Goal: Task Accomplishment & Management: Manage account settings

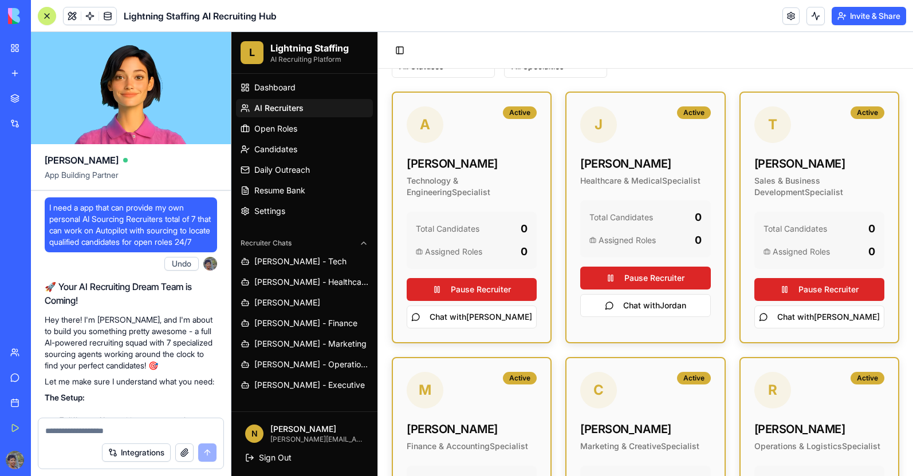
scroll to position [9851, 0]
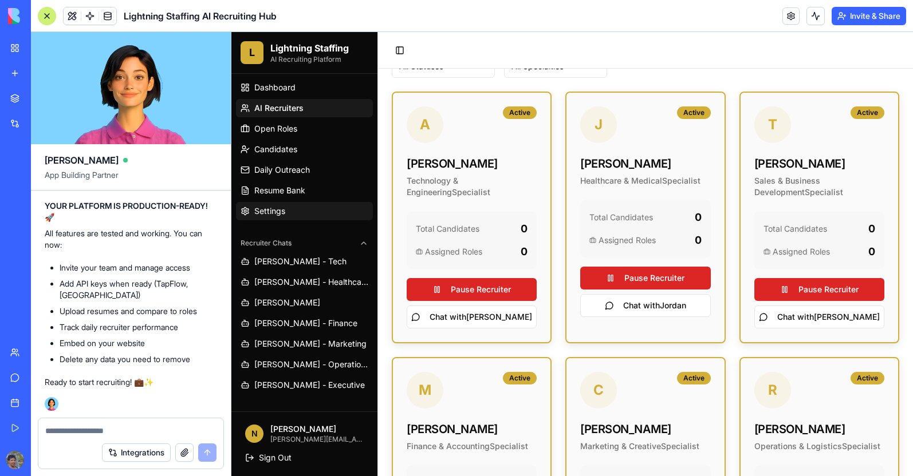
click at [259, 212] on span "Settings" at bounding box center [269, 211] width 31 height 11
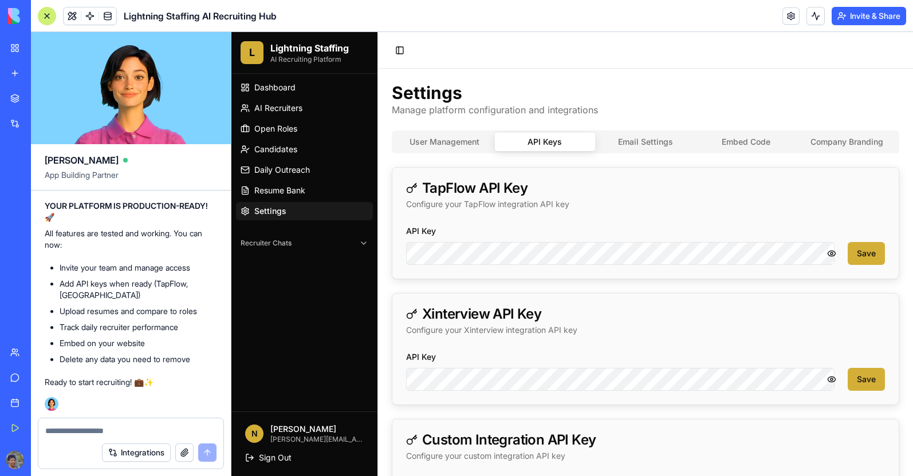
click at [561, 145] on button "API Keys" at bounding box center [545, 142] width 101 height 18
click at [632, 153] on div "User Management API Keys Email Settings Embed Code Company Branding" at bounding box center [645, 142] width 507 height 23
click at [633, 152] on div "User Management API Keys Email Settings Embed Code Company Branding" at bounding box center [645, 142] width 507 height 23
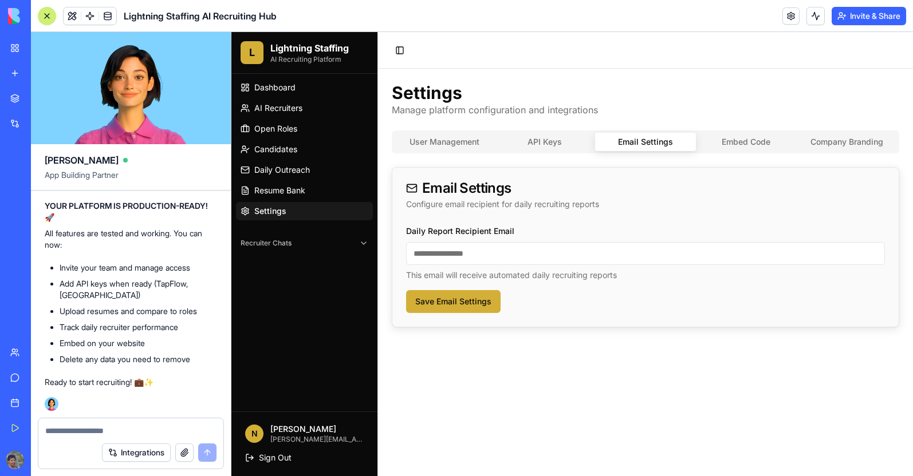
click at [633, 147] on button "Email Settings" at bounding box center [645, 142] width 101 height 18
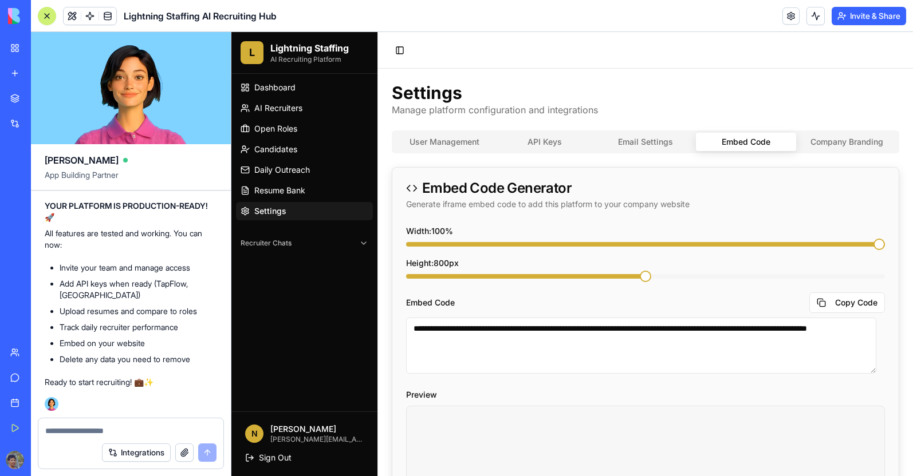
click at [757, 144] on button "Embed Code" at bounding box center [746, 142] width 101 height 18
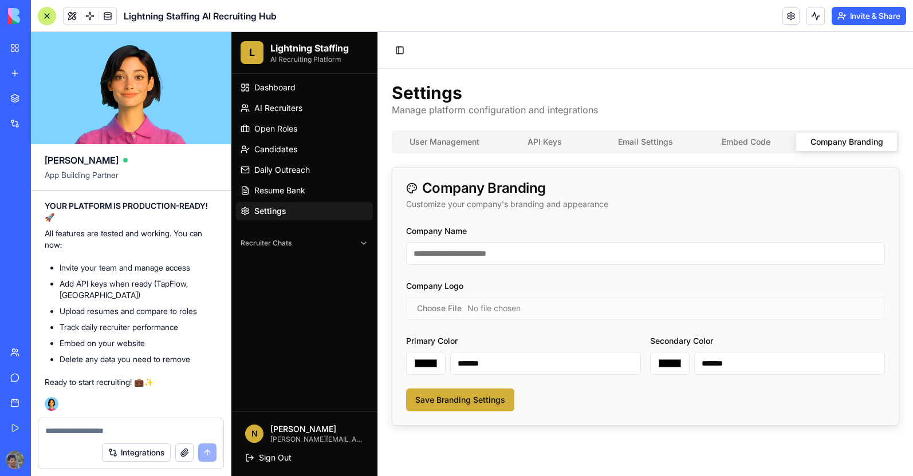
click at [811, 144] on button "Company Branding" at bounding box center [846, 142] width 101 height 18
type input "*******"
click at [433, 144] on button "User Management" at bounding box center [444, 142] width 101 height 18
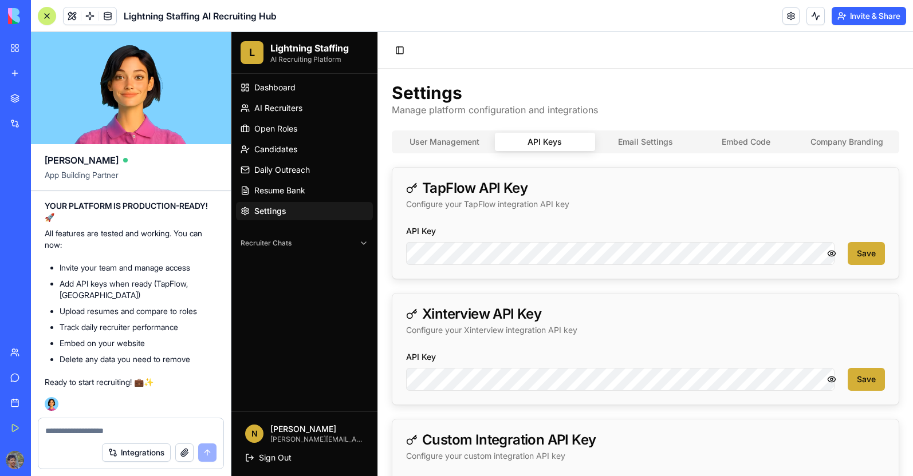
click at [559, 144] on button "API Keys" at bounding box center [545, 142] width 101 height 18
click at [630, 143] on button "Email Settings" at bounding box center [645, 142] width 101 height 18
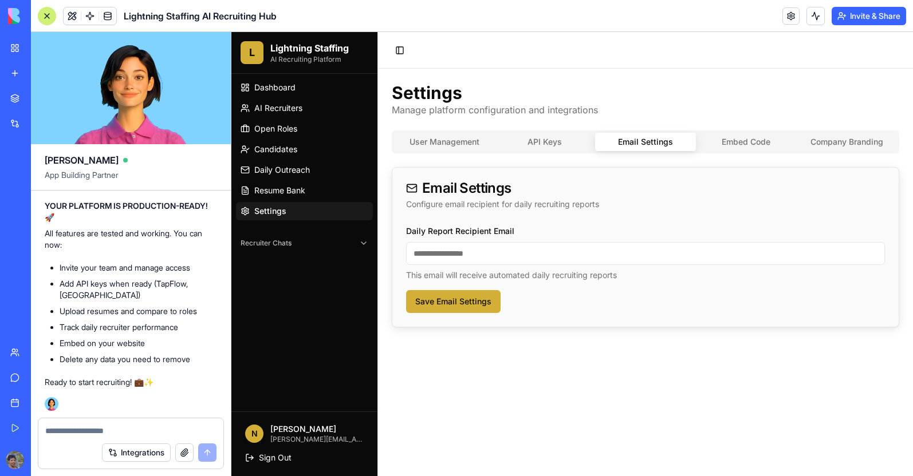
click at [737, 143] on button "Embed Code" at bounding box center [746, 142] width 101 height 18
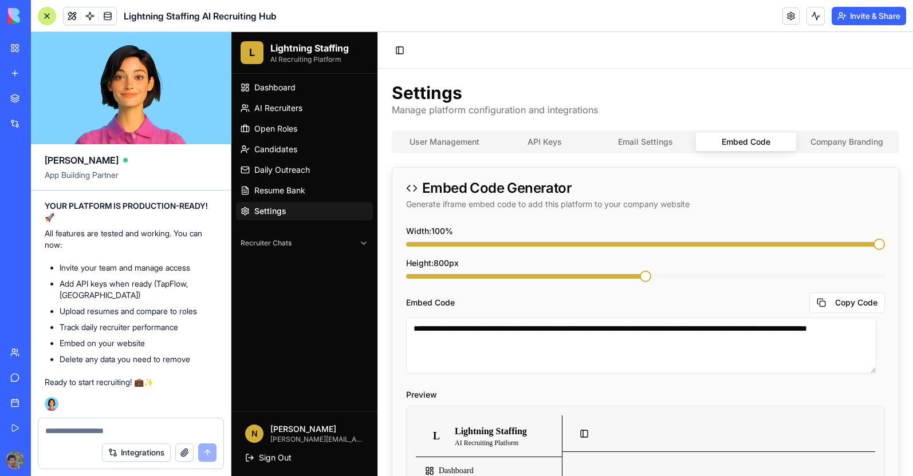
click at [820, 144] on button "Company Branding" at bounding box center [846, 142] width 101 height 18
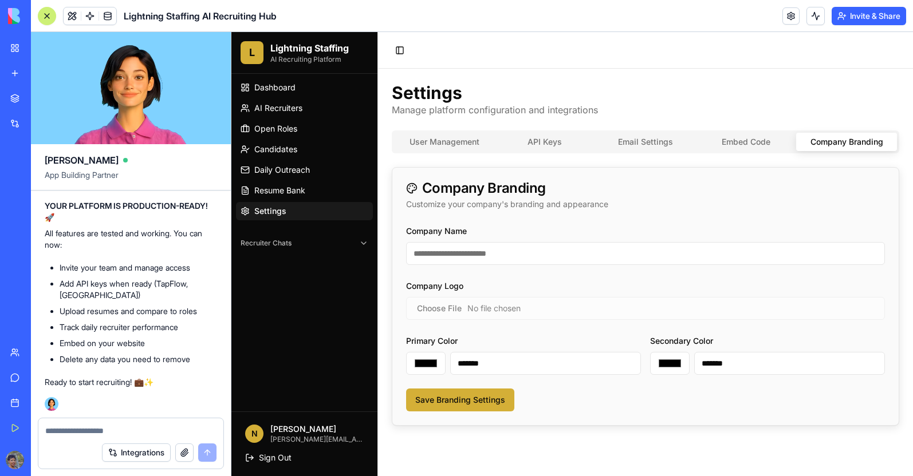
type input "*******"
click at [273, 157] on link "Candidates" at bounding box center [304, 149] width 137 height 18
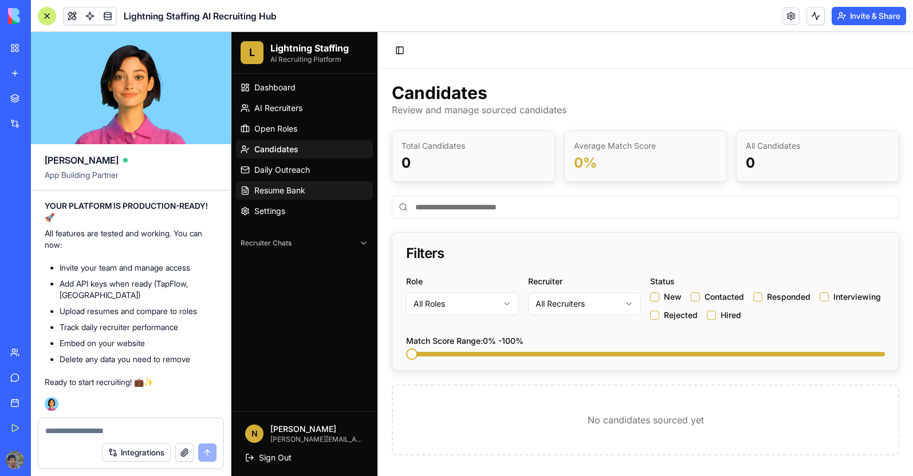
click at [265, 191] on span "Resume Bank" at bounding box center [279, 190] width 51 height 11
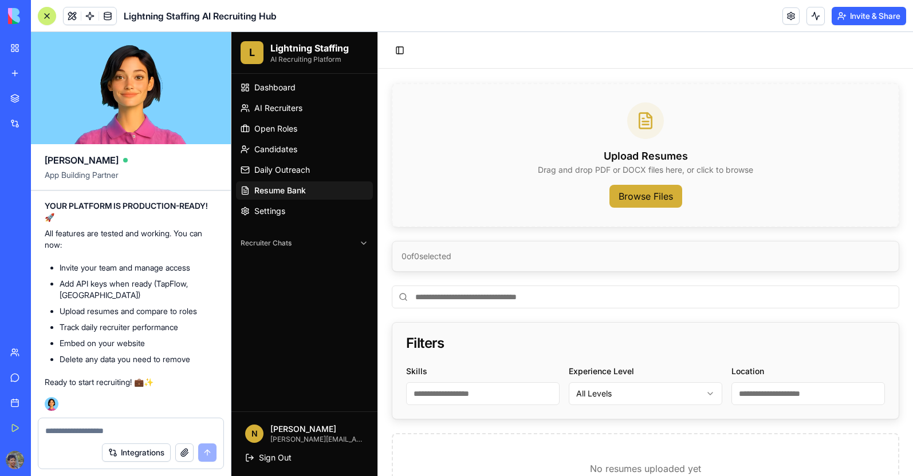
scroll to position [89, 0]
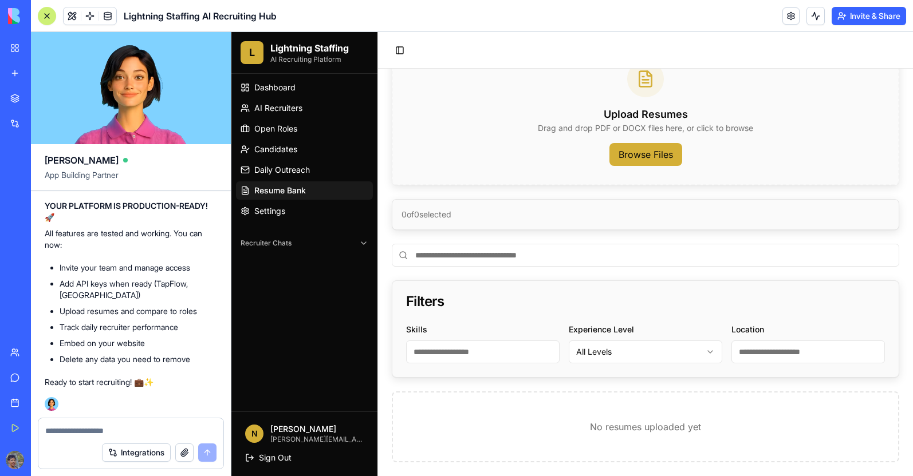
click at [292, 249] on button "Recruiter Chats" at bounding box center [304, 243] width 137 height 18
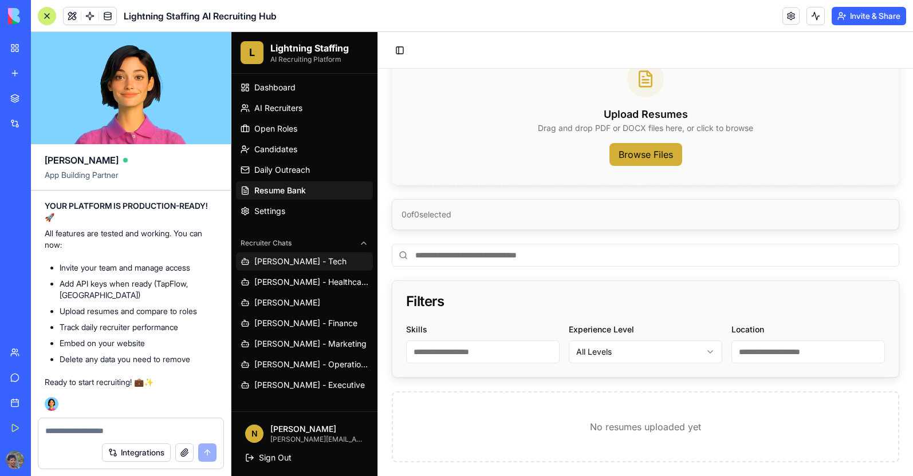
click at [273, 259] on span "[PERSON_NAME] - Tech" at bounding box center [300, 261] width 92 height 11
click at [321, 279] on span "[PERSON_NAME] - Healthcare" at bounding box center [311, 282] width 114 height 11
click at [282, 109] on span "AI Recruiters" at bounding box center [278, 107] width 48 height 11
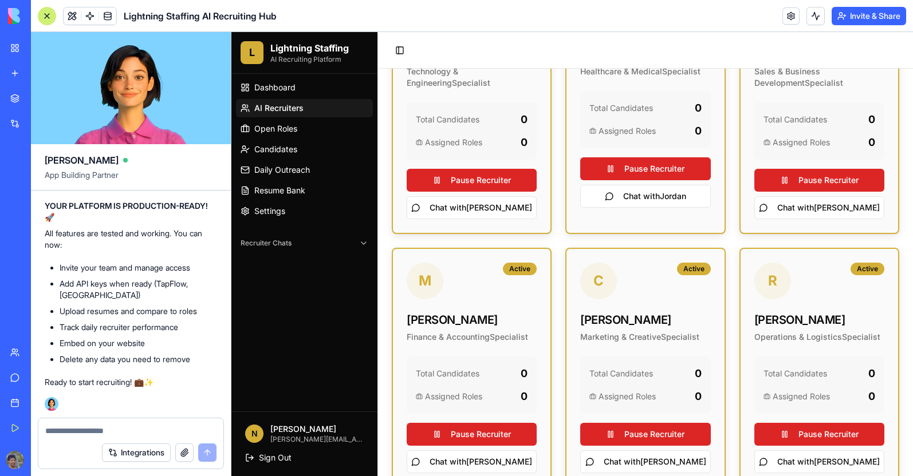
scroll to position [376, 0]
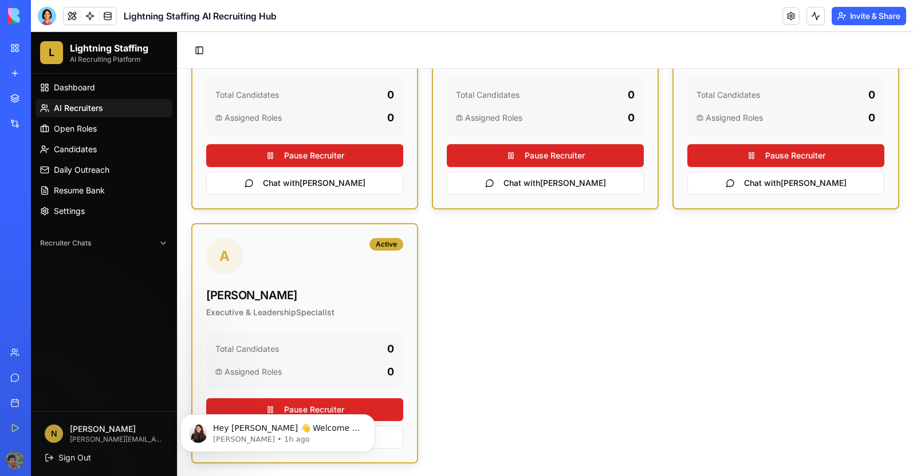
scroll to position [453, 0]
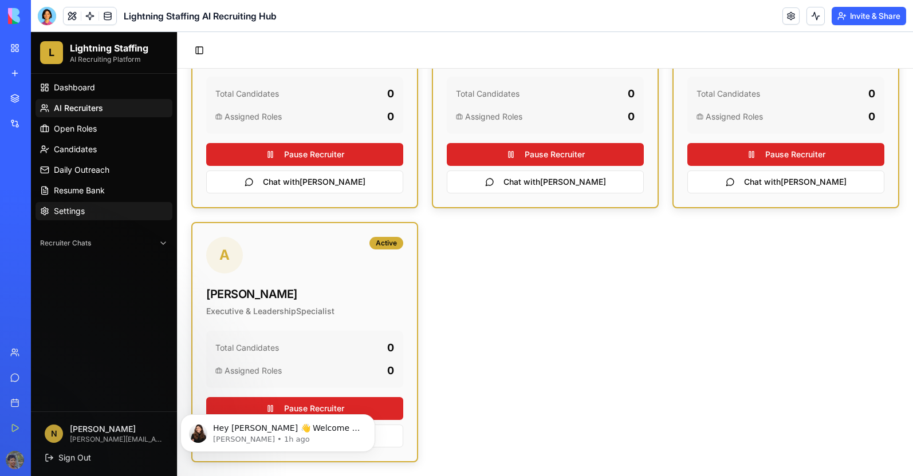
click at [68, 207] on span "Settings" at bounding box center [69, 211] width 31 height 11
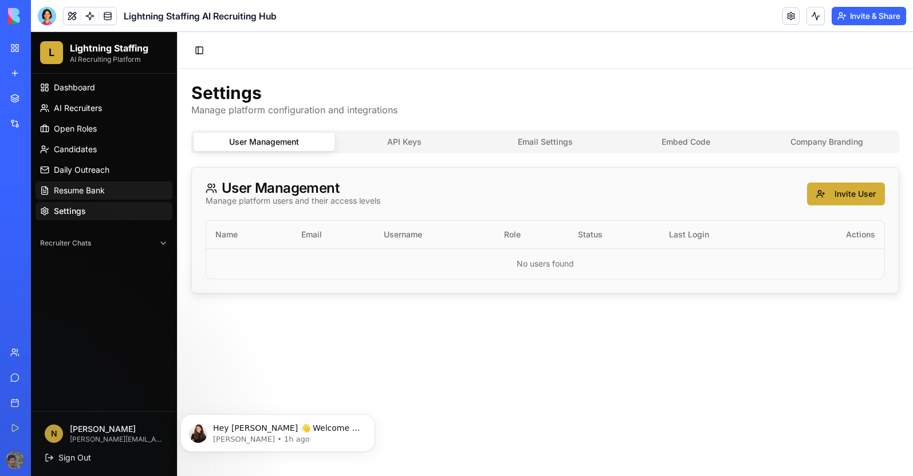
click at [81, 191] on span "Resume Bank" at bounding box center [79, 190] width 51 height 11
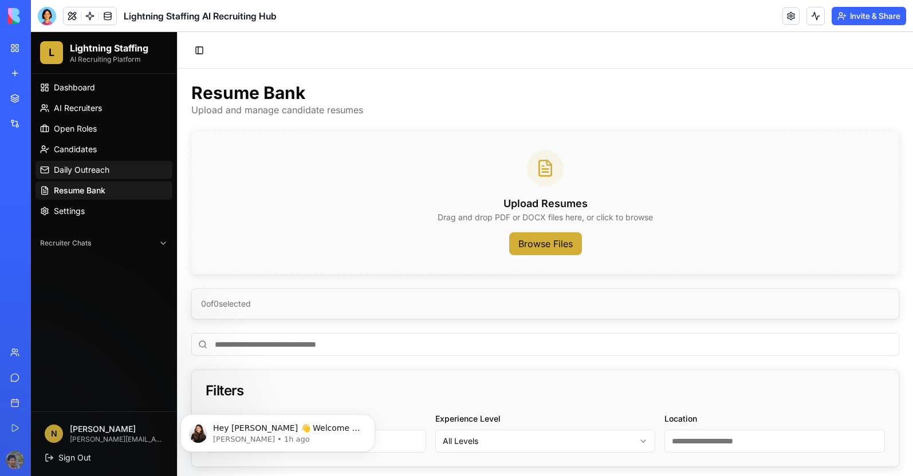
click at [96, 171] on span "Daily Outreach" at bounding box center [82, 169] width 56 height 11
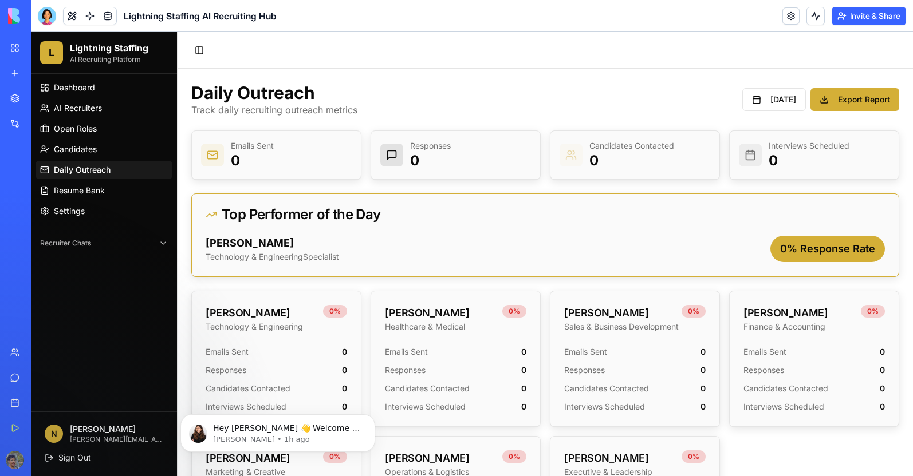
click at [275, 349] on div "Emails Sent 0" at bounding box center [276, 351] width 141 height 11
click at [317, 251] on p "[PERSON_NAME]" at bounding box center [272, 243] width 133 height 16
click at [417, 160] on p "0" at bounding box center [430, 161] width 41 height 18
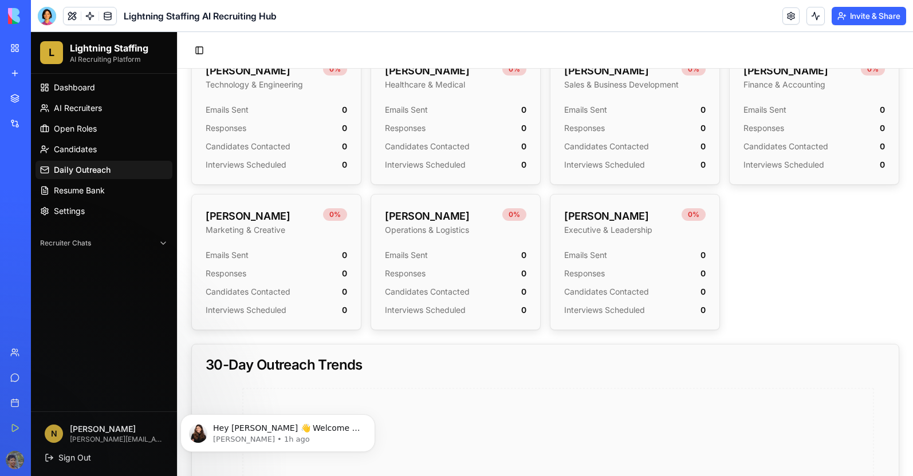
scroll to position [392, 0]
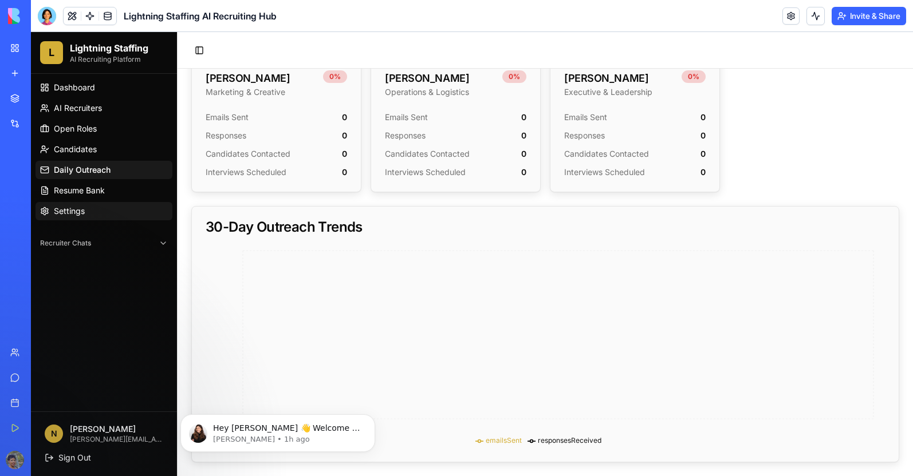
click at [76, 211] on span "Settings" at bounding box center [69, 211] width 31 height 11
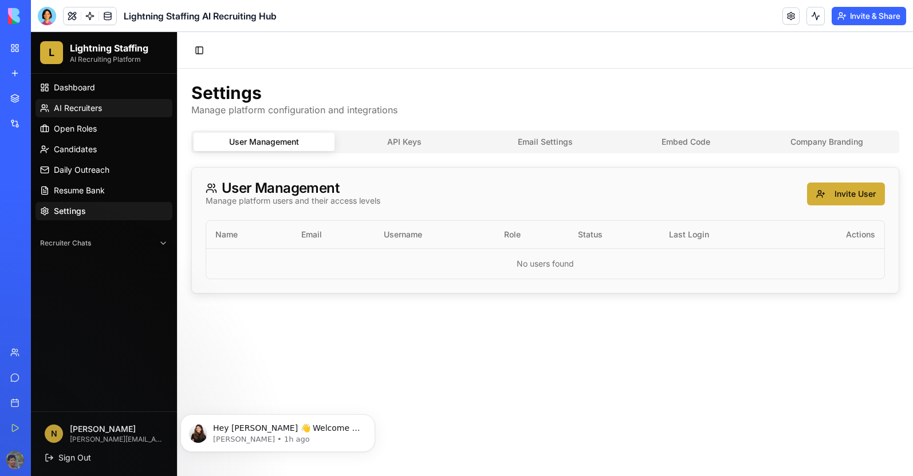
click at [82, 113] on span "AI Recruiters" at bounding box center [78, 107] width 48 height 11
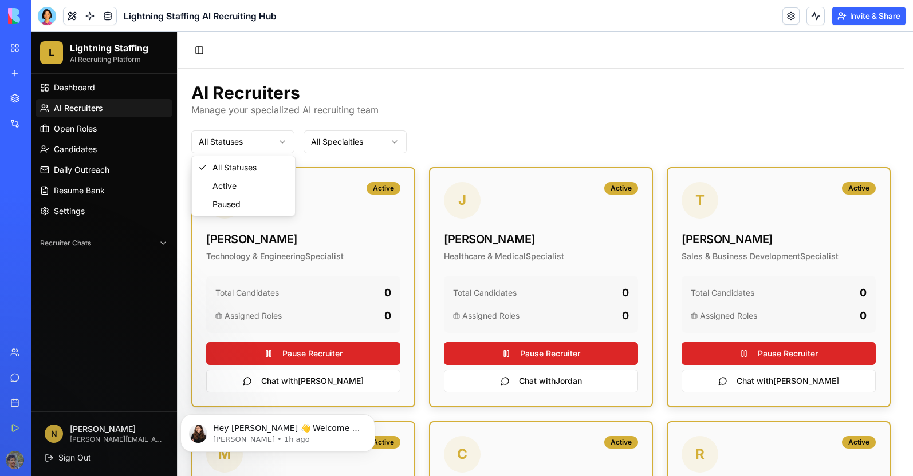
click at [271, 143] on html "L Lightning Staffing AI Recruiting Platform Dashboard AI Recruiters Open Roles …" at bounding box center [472, 481] width 882 height 898
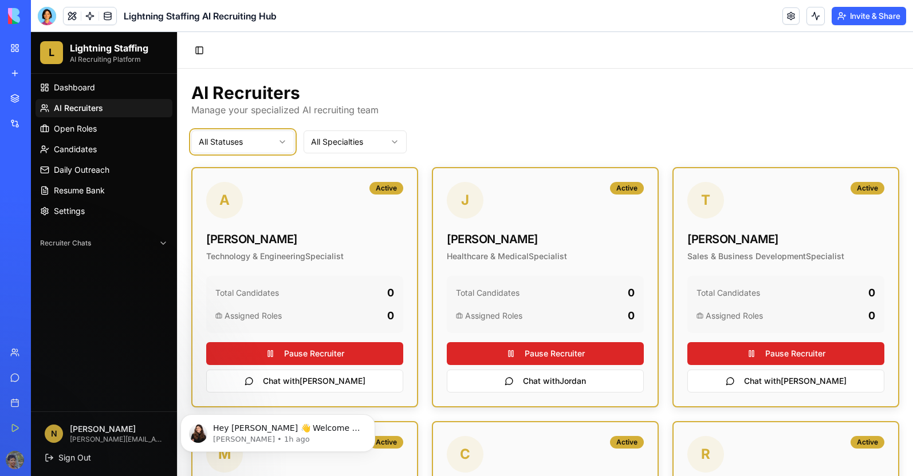
click at [504, 127] on html "L Lightning Staffing AI Recruiting Platform Dashboard AI Recruiters Open Roles …" at bounding box center [472, 481] width 882 height 898
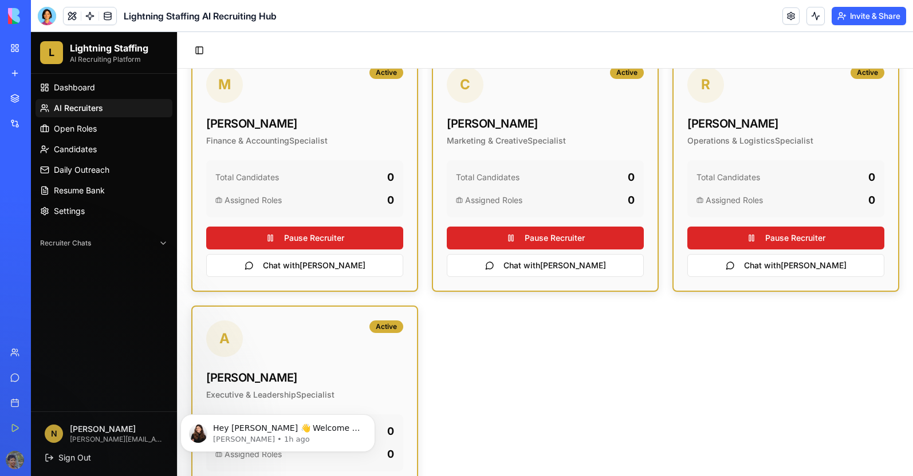
scroll to position [453, 0]
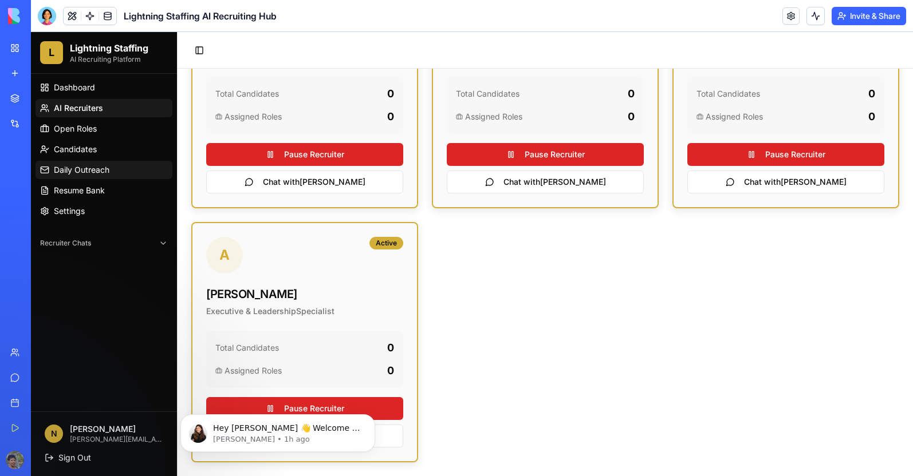
click at [106, 169] on span "Daily Outreach" at bounding box center [82, 169] width 56 height 11
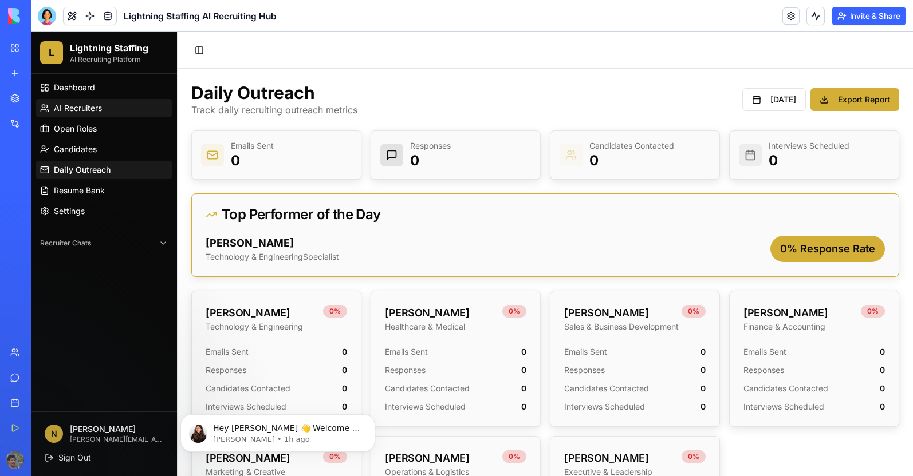
click at [93, 113] on span "AI Recruiters" at bounding box center [78, 107] width 48 height 11
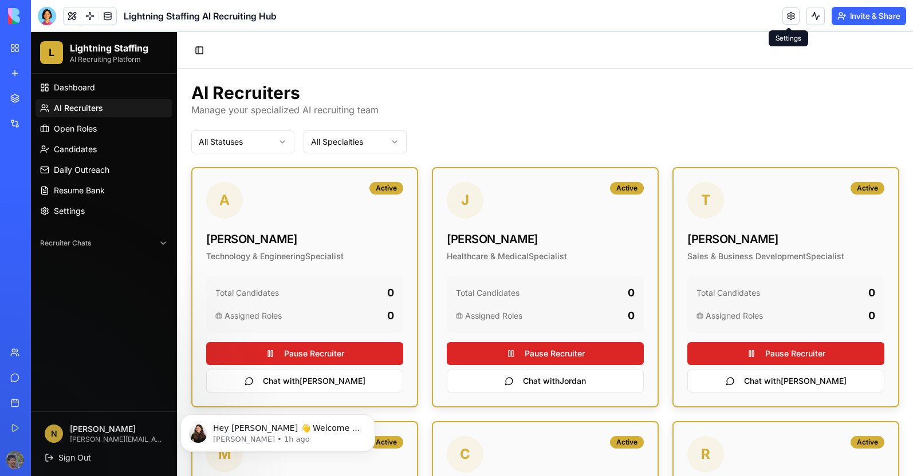
click at [787, 20] on link at bounding box center [790, 15] width 17 height 17
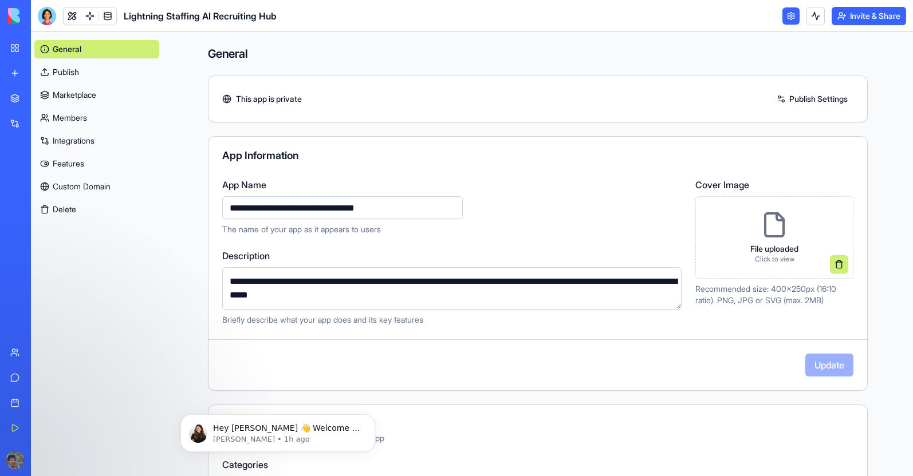
click at [787, 22] on link at bounding box center [790, 15] width 17 height 17
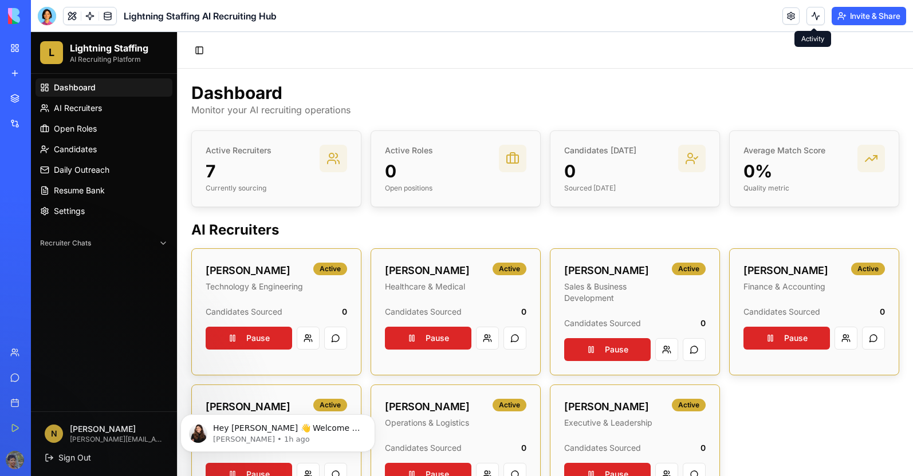
click at [811, 21] on button at bounding box center [815, 16] width 18 height 18
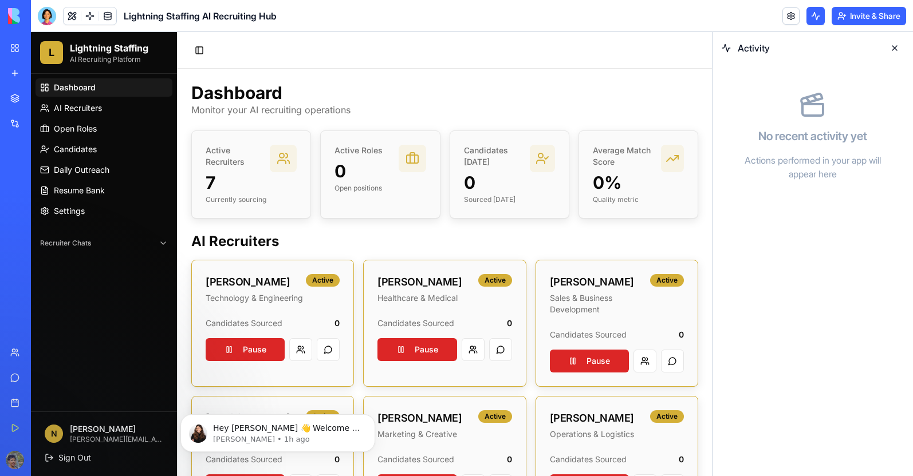
click at [811, 23] on button at bounding box center [815, 16] width 18 height 18
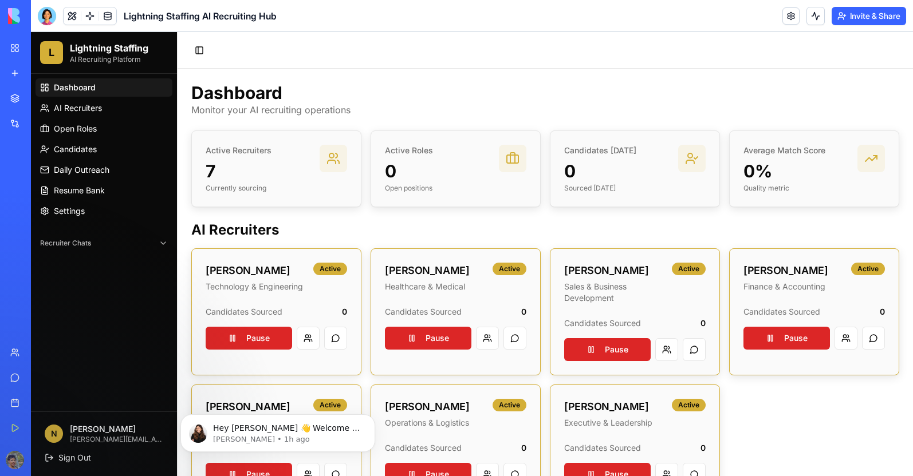
click at [317, 180] on div "Active Recruiters 7 Currently sourcing" at bounding box center [276, 169] width 141 height 48
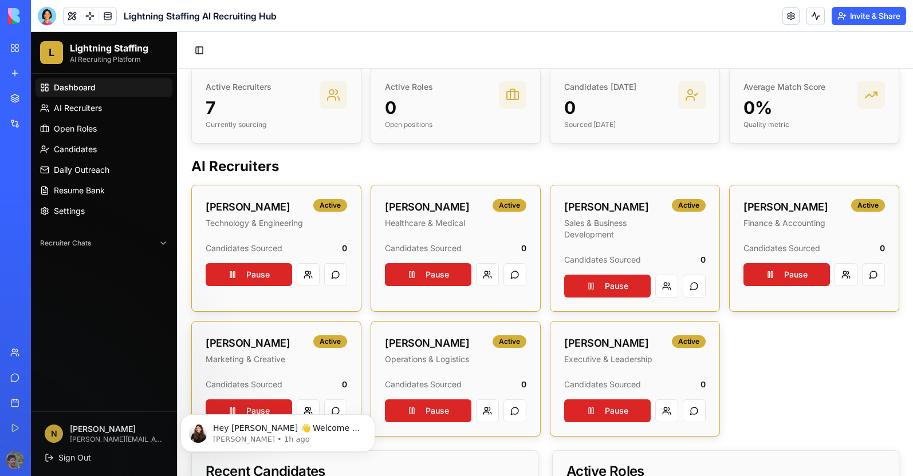
scroll to position [156, 0]
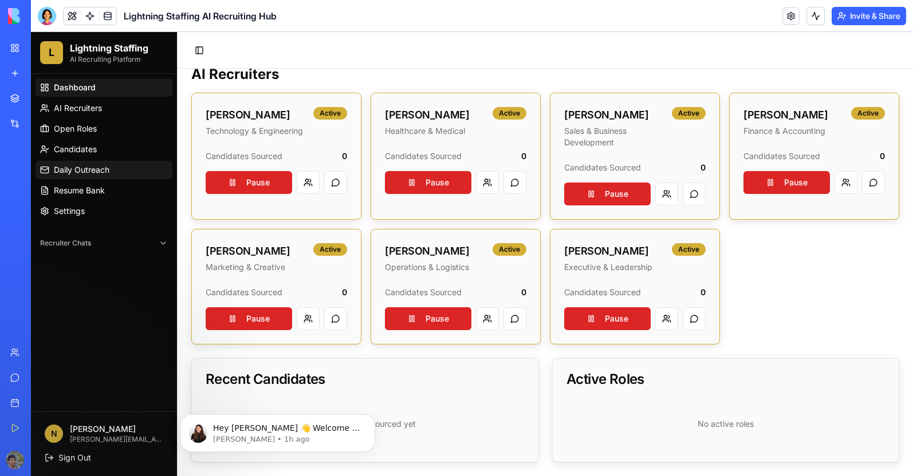
click at [78, 173] on span "Daily Outreach" at bounding box center [82, 169] width 56 height 11
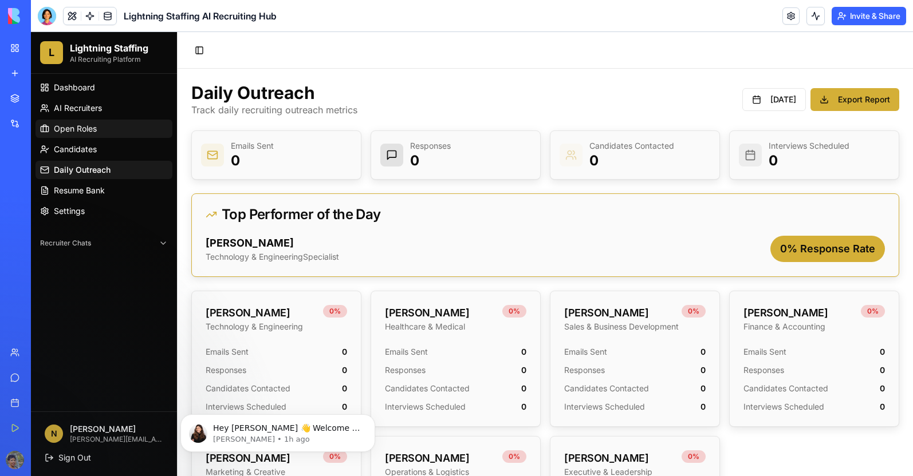
click at [81, 130] on span "Open Roles" at bounding box center [75, 128] width 43 height 11
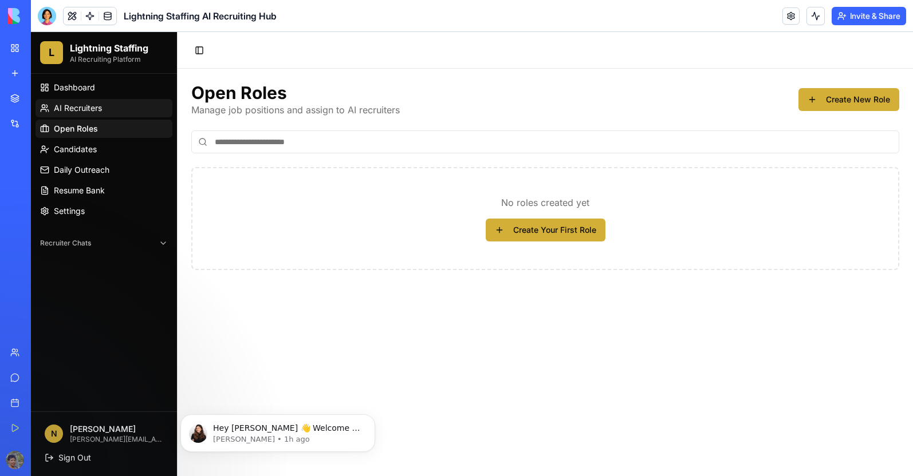
click at [93, 110] on span "AI Recruiters" at bounding box center [78, 107] width 48 height 11
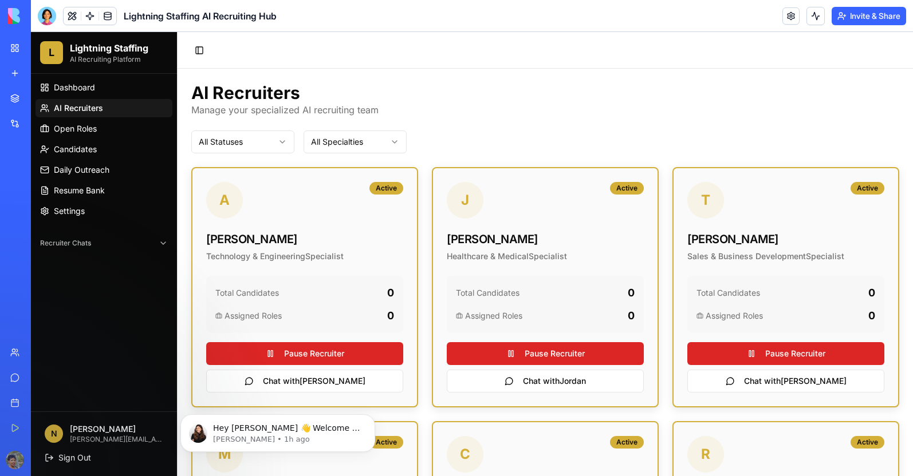
click at [221, 140] on html "L Lightning Staffing AI Recruiting Platform Dashboard AI Recruiters Open Roles …" at bounding box center [472, 481] width 882 height 898
click at [360, 192] on div "A Active" at bounding box center [304, 200] width 197 height 37
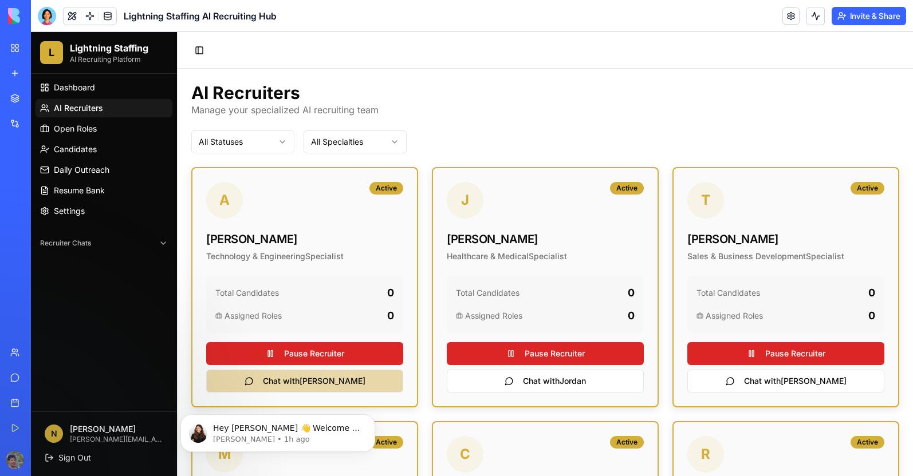
click at [290, 382] on button "Chat with [PERSON_NAME]" at bounding box center [304, 381] width 197 height 23
click at [329, 379] on button "Chat with [PERSON_NAME]" at bounding box center [304, 381] width 197 height 23
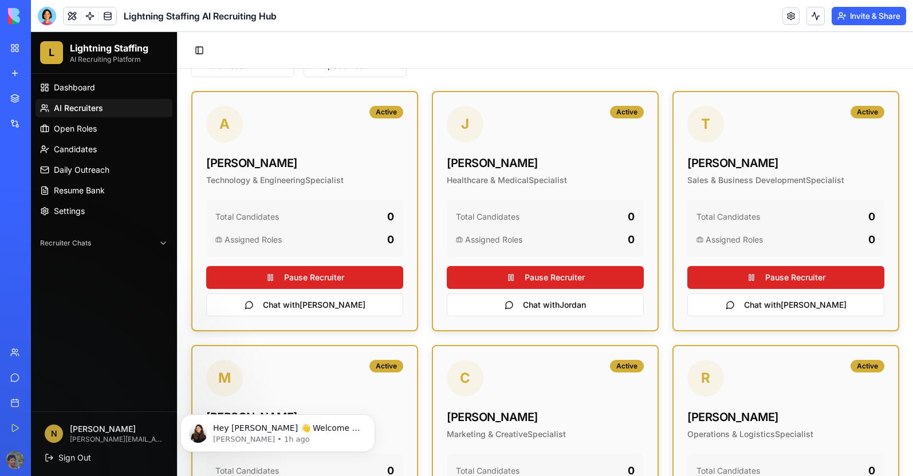
scroll to position [229, 0]
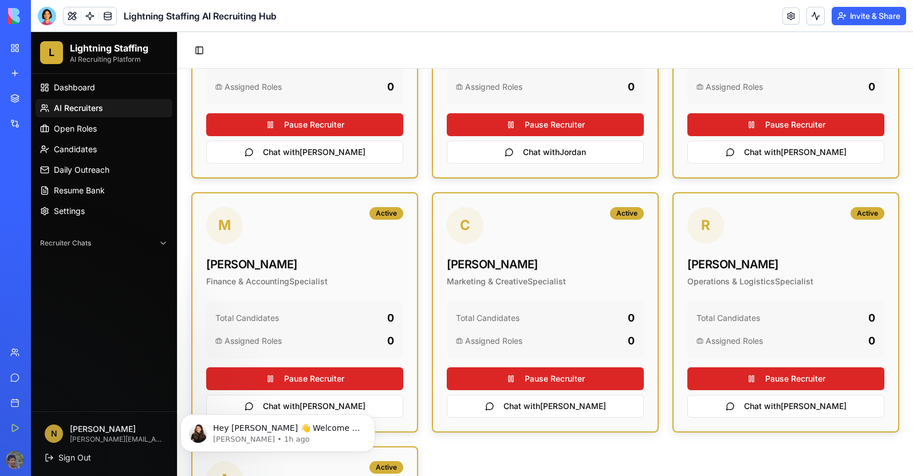
click at [315, 165] on div "Total Candidates 0 Assigned Roles 0 Pause Recruiter Chat with [PERSON_NAME]" at bounding box center [304, 112] width 224 height 131
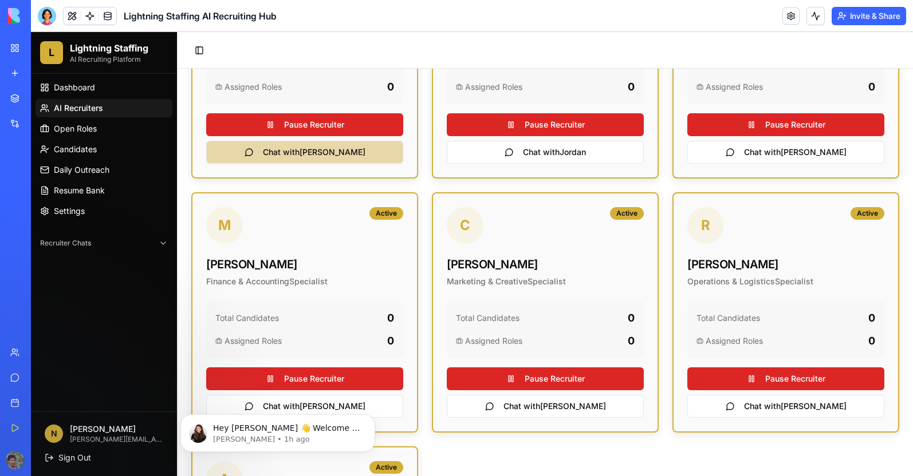
click at [317, 156] on button "Chat with [PERSON_NAME]" at bounding box center [304, 152] width 197 height 23
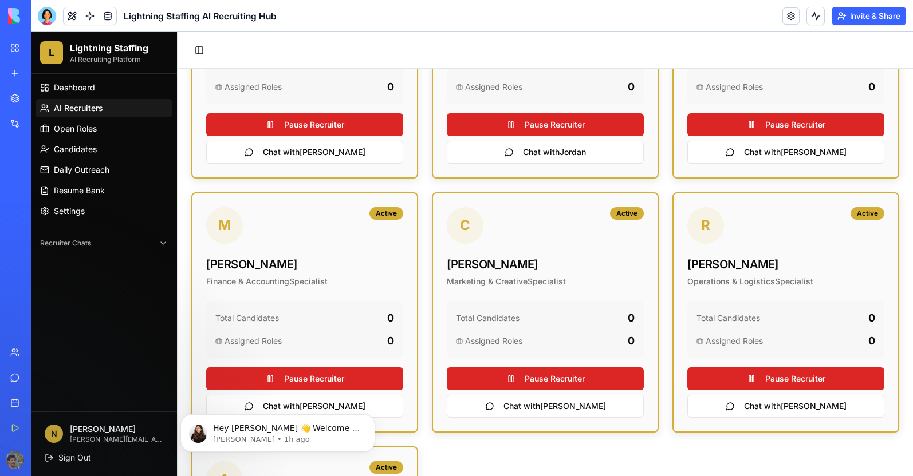
scroll to position [0, 0]
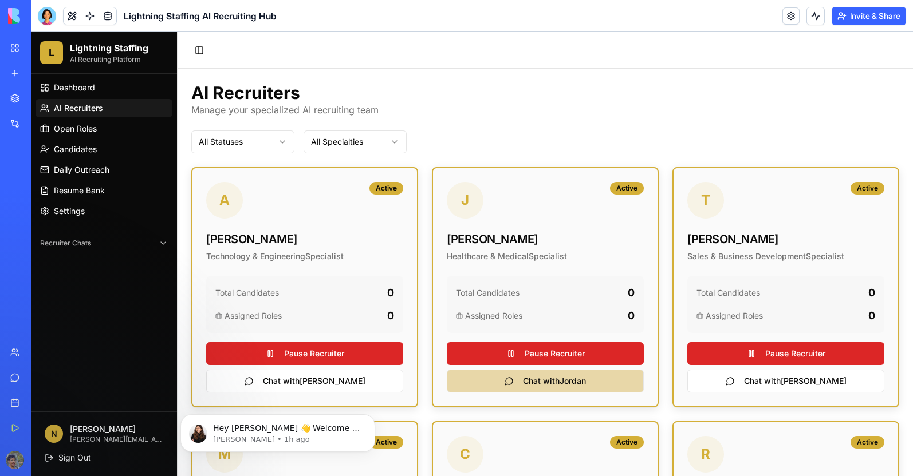
click at [510, 381] on button "Chat with [PERSON_NAME]" at bounding box center [545, 381] width 197 height 23
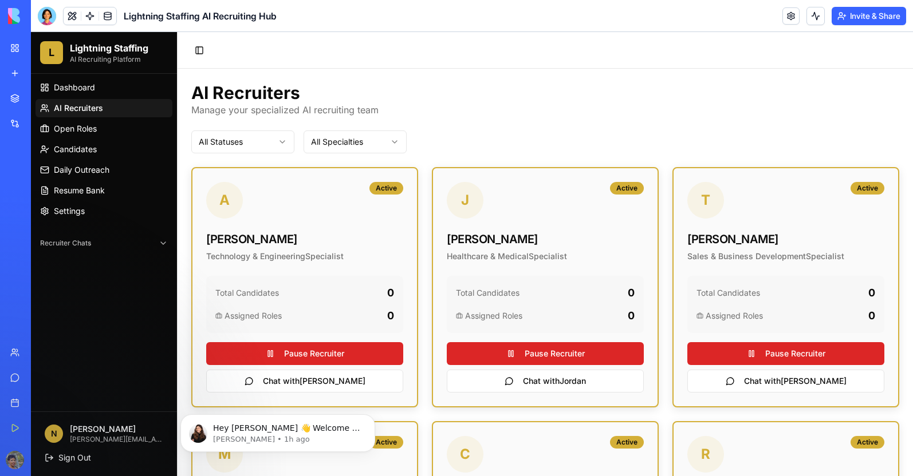
click at [507, 340] on div "Total Candidates 0 Assigned Roles 0 Pause Recruiter Chat with [PERSON_NAME]" at bounding box center [545, 341] width 224 height 131
click at [510, 349] on button "Pause Recruiter" at bounding box center [545, 353] width 197 height 23
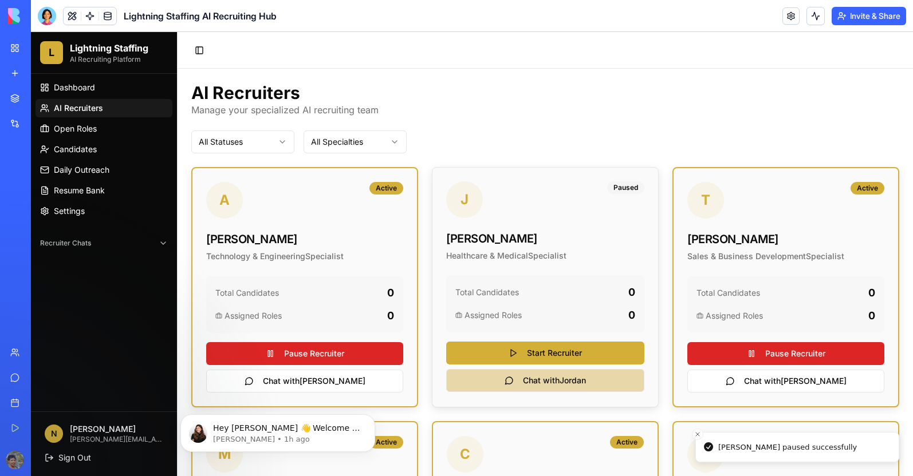
click at [526, 382] on button "Chat with [PERSON_NAME]" at bounding box center [545, 380] width 198 height 23
click at [524, 381] on button "Chat with [PERSON_NAME]" at bounding box center [545, 380] width 198 height 23
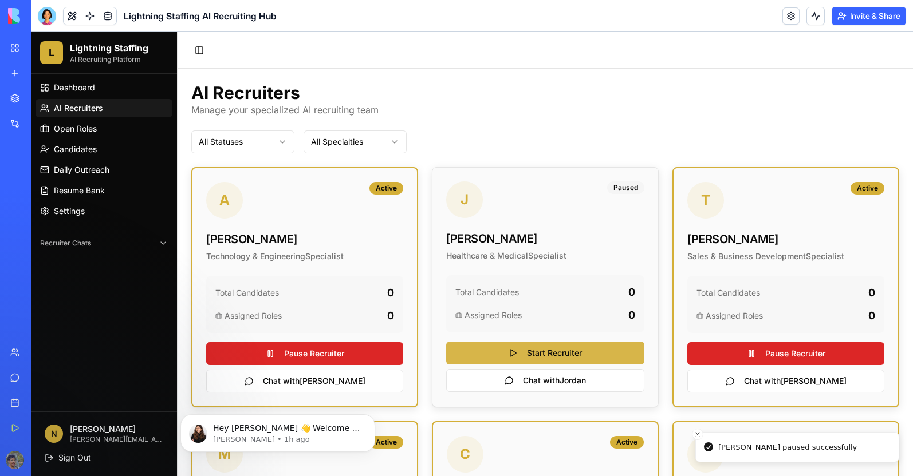
click at [511, 352] on button "Start Recruiter" at bounding box center [545, 353] width 198 height 23
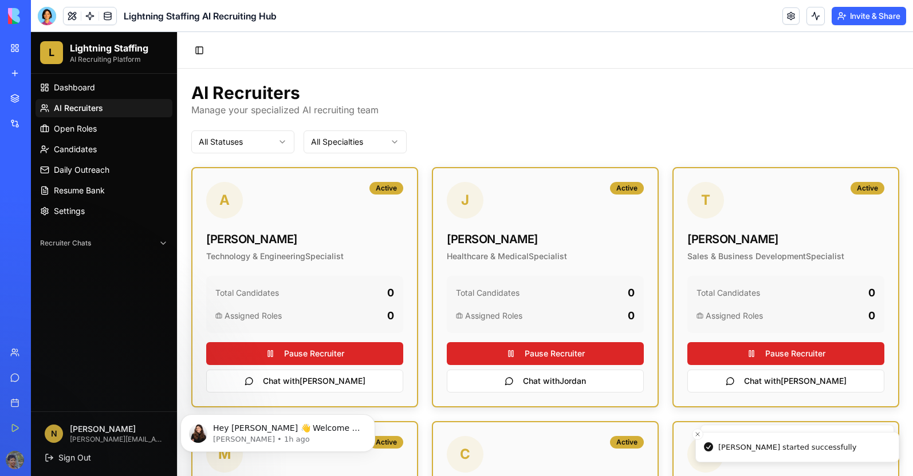
click at [341, 140] on html "L Lightning Staffing AI Recruiting Platform Dashboard AI Recruiters Open Roles …" at bounding box center [472, 481] width 882 height 898
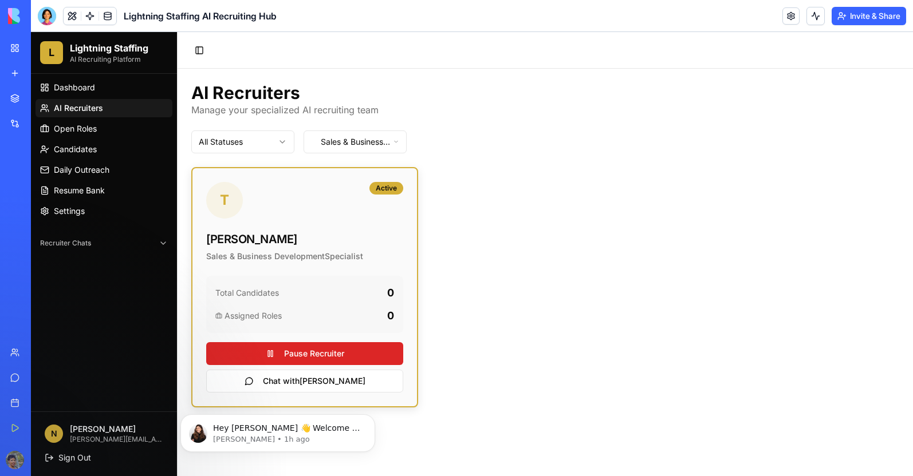
click at [357, 148] on html "L Lightning Staffing AI Recruiting Platform Dashboard AI Recruiters Open Roles …" at bounding box center [472, 254] width 882 height 444
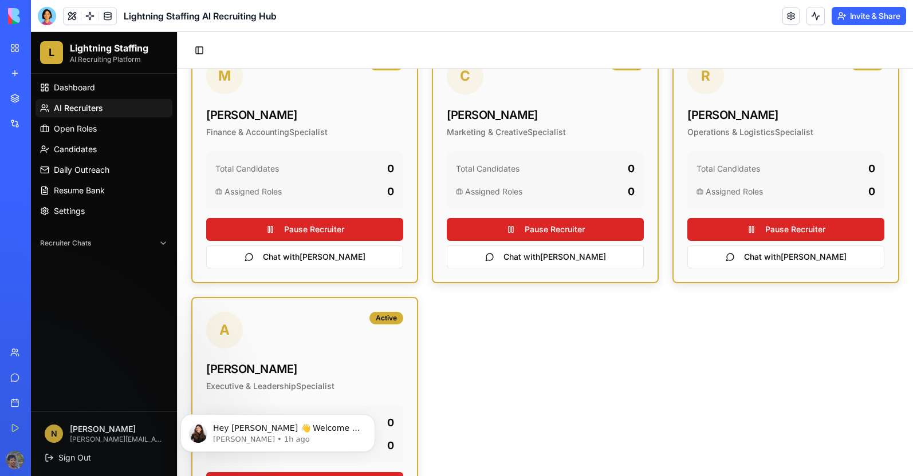
scroll to position [453, 0]
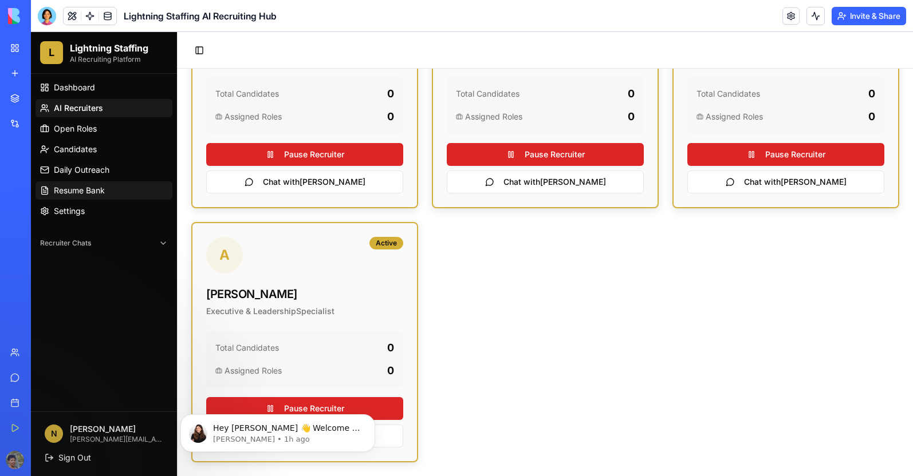
click at [88, 183] on link "Resume Bank" at bounding box center [103, 190] width 137 height 18
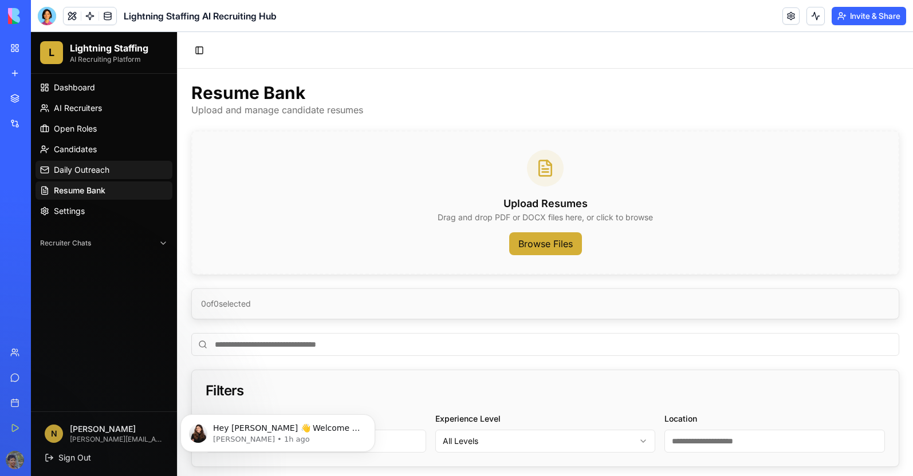
click at [92, 171] on span "Daily Outreach" at bounding box center [82, 169] width 56 height 11
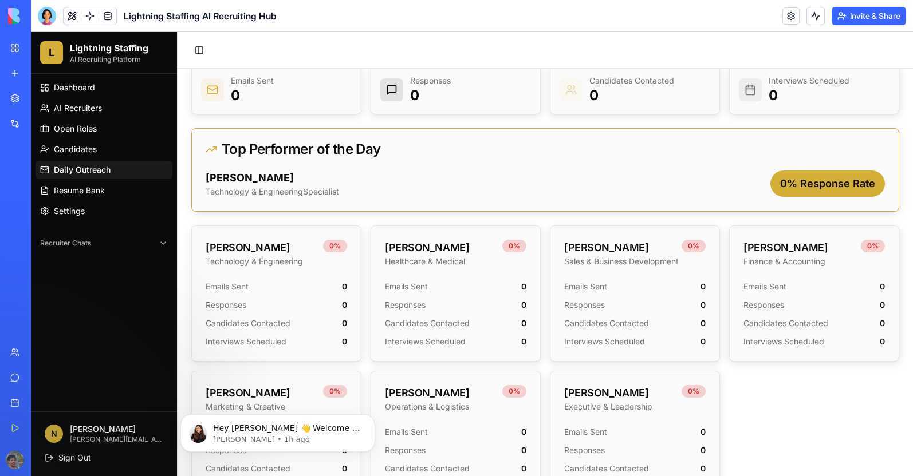
scroll to position [229, 0]
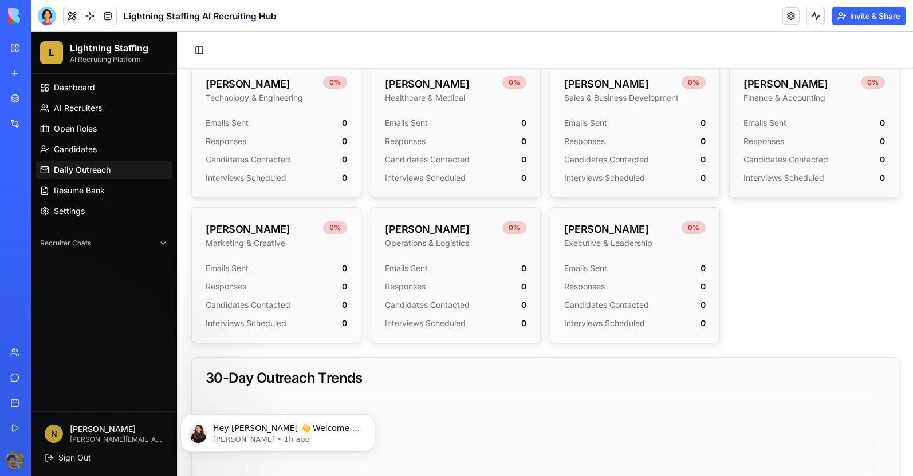
click at [293, 155] on div "Candidates Contacted 0" at bounding box center [276, 159] width 141 height 11
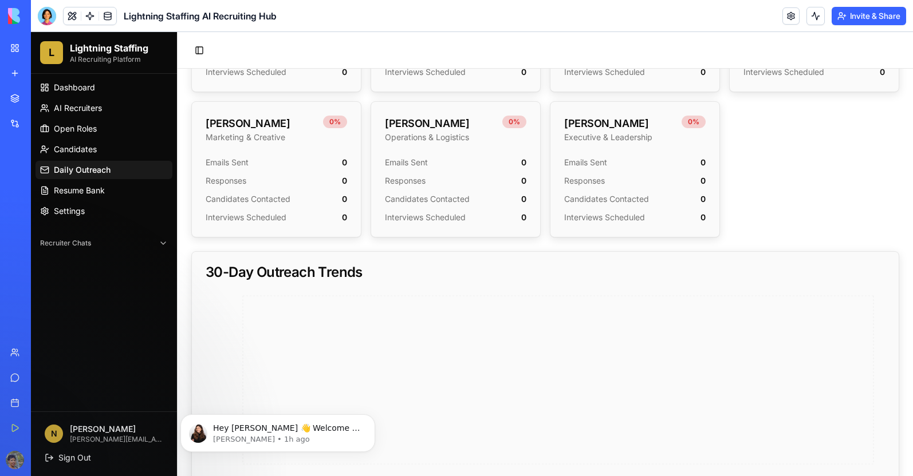
scroll to position [392, 0]
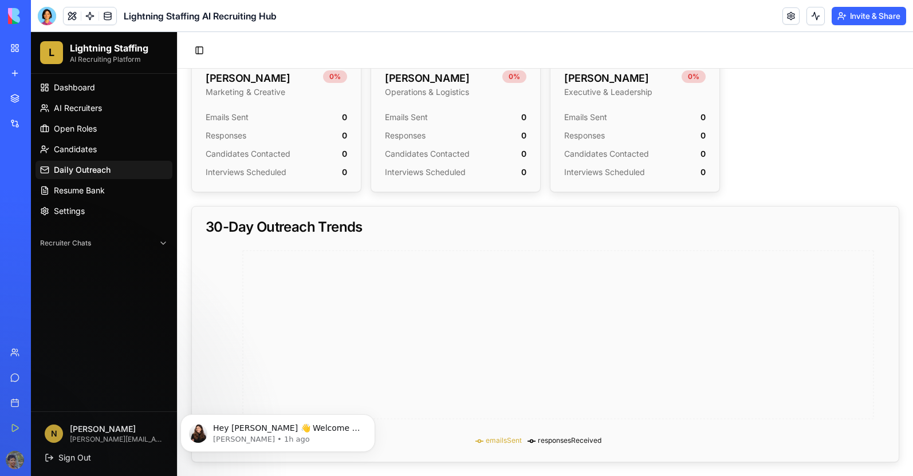
click at [498, 438] on span "emailsSent" at bounding box center [503, 440] width 36 height 9
click at [88, 132] on span "Open Roles" at bounding box center [75, 128] width 43 height 11
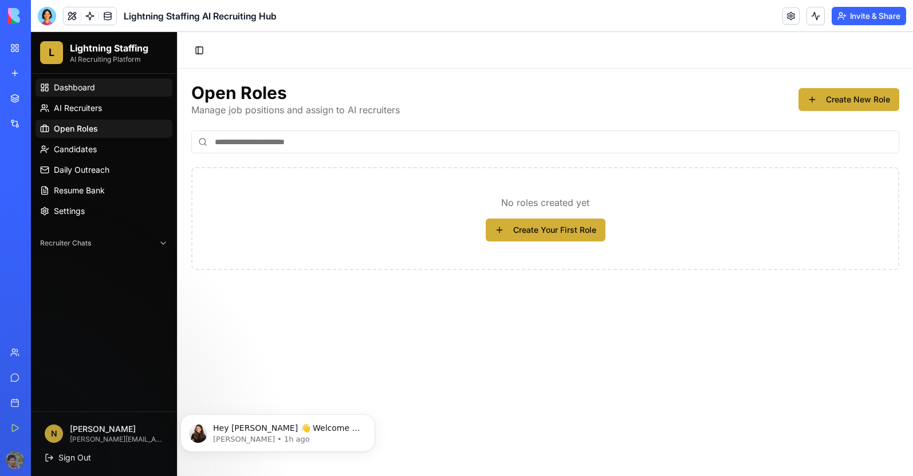
click at [69, 89] on span "Dashboard" at bounding box center [74, 87] width 41 height 11
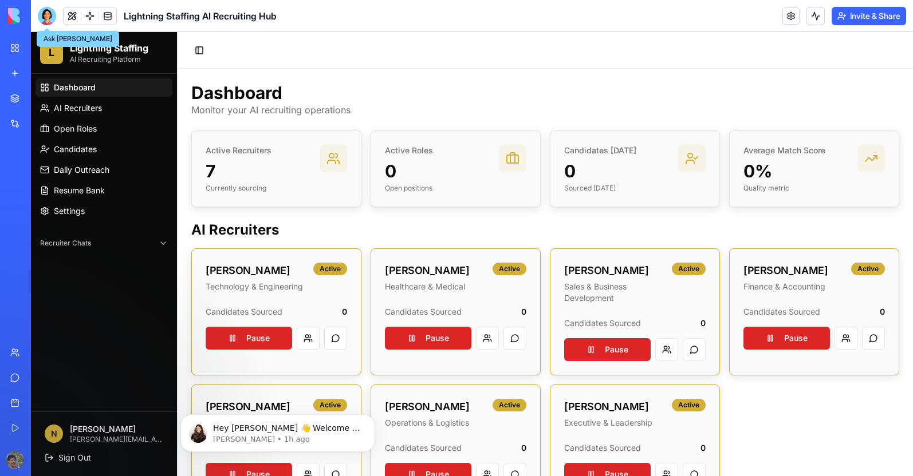
click at [45, 17] on div at bounding box center [47, 16] width 18 height 18
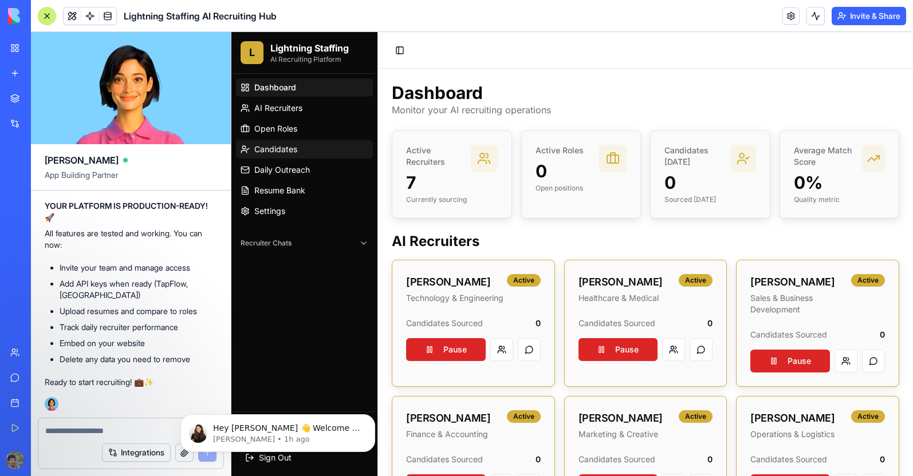
click at [299, 146] on link "Candidates" at bounding box center [304, 149] width 137 height 18
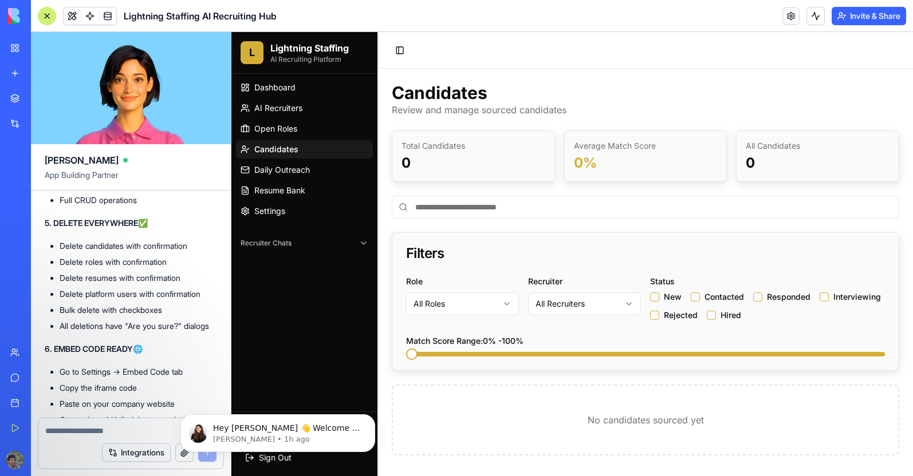
scroll to position [9336, 0]
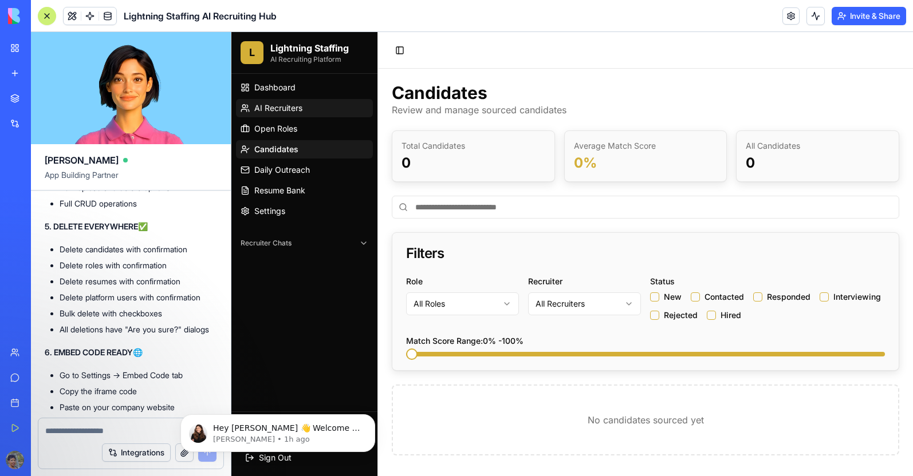
click at [300, 112] on span "AI Recruiters" at bounding box center [278, 107] width 48 height 11
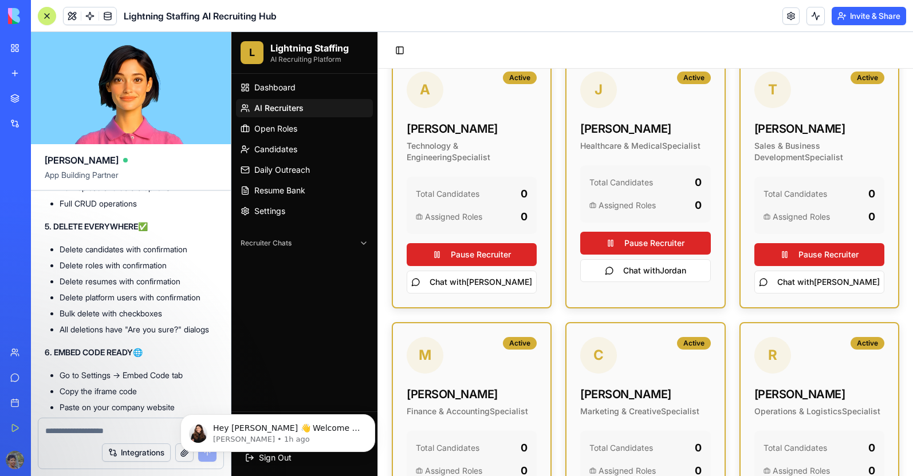
scroll to position [115, 0]
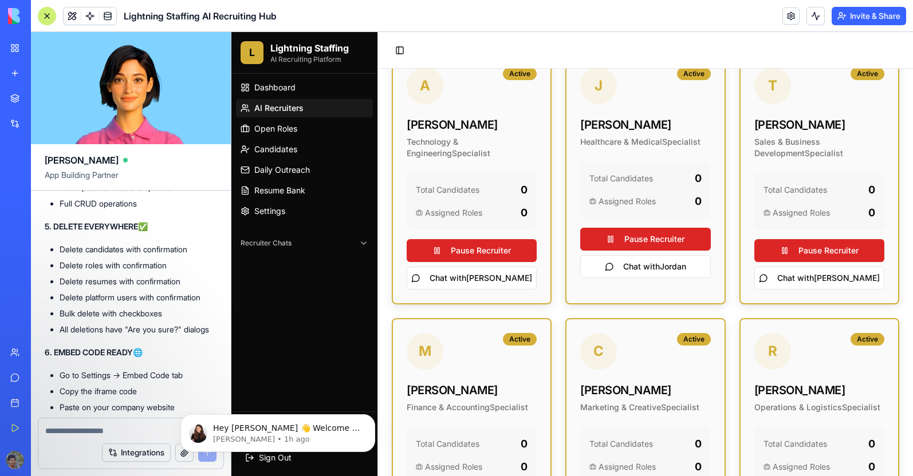
click at [274, 240] on span "Recruiter Chats" at bounding box center [265, 243] width 51 height 9
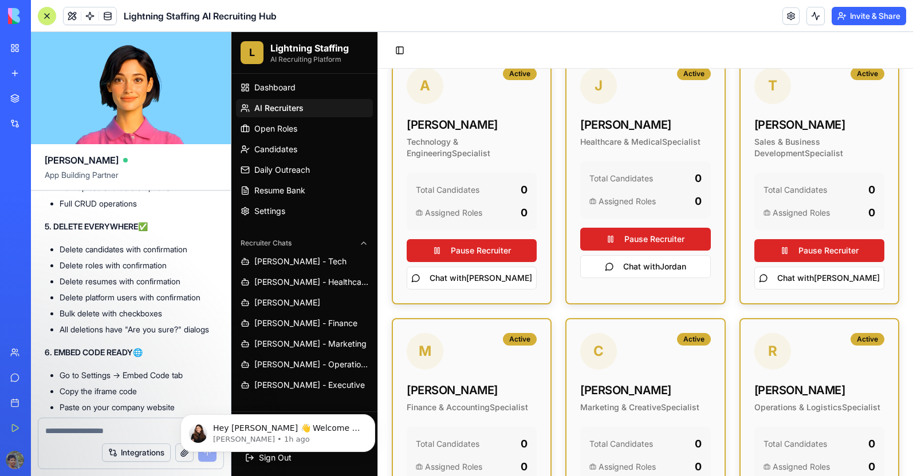
click at [65, 429] on textarea at bounding box center [130, 430] width 171 height 11
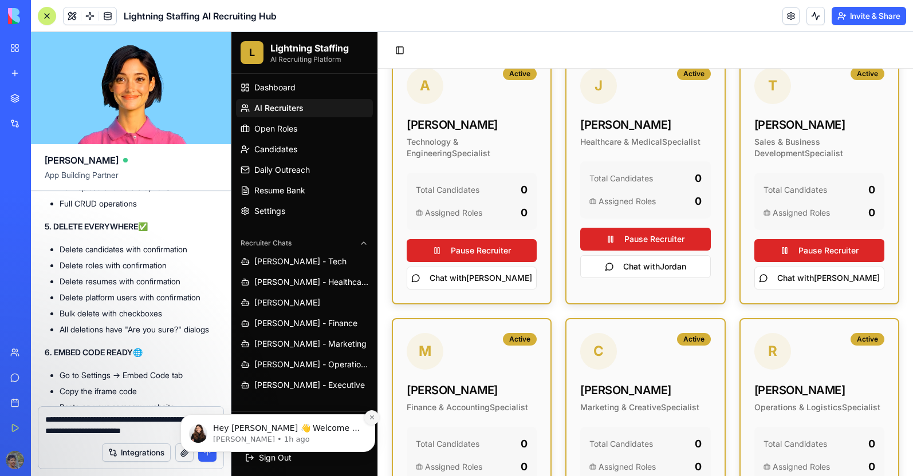
click at [369, 416] on icon "Dismiss notification" at bounding box center [372, 418] width 6 height 6
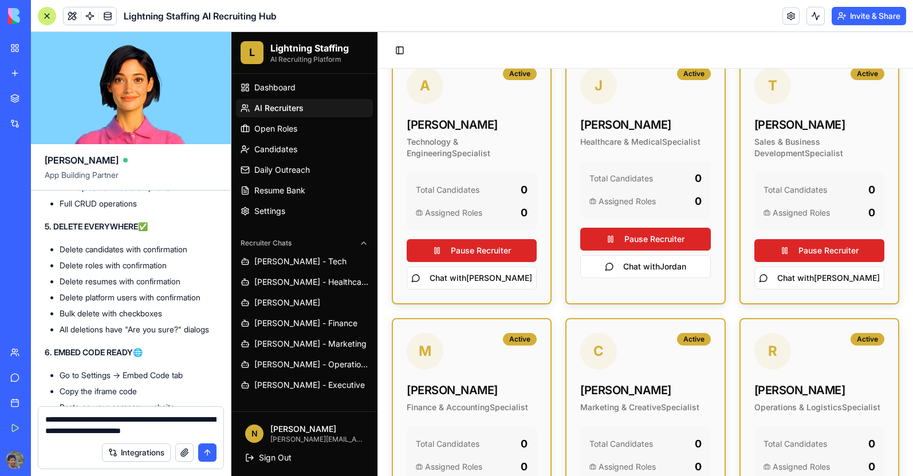
click at [205, 432] on textarea "**********" at bounding box center [130, 425] width 171 height 23
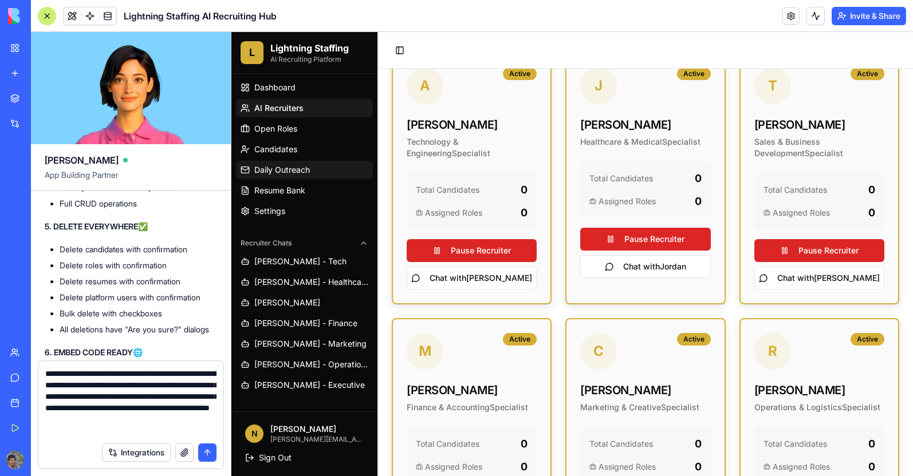
click at [263, 167] on span "Daily Outreach" at bounding box center [282, 169] width 56 height 11
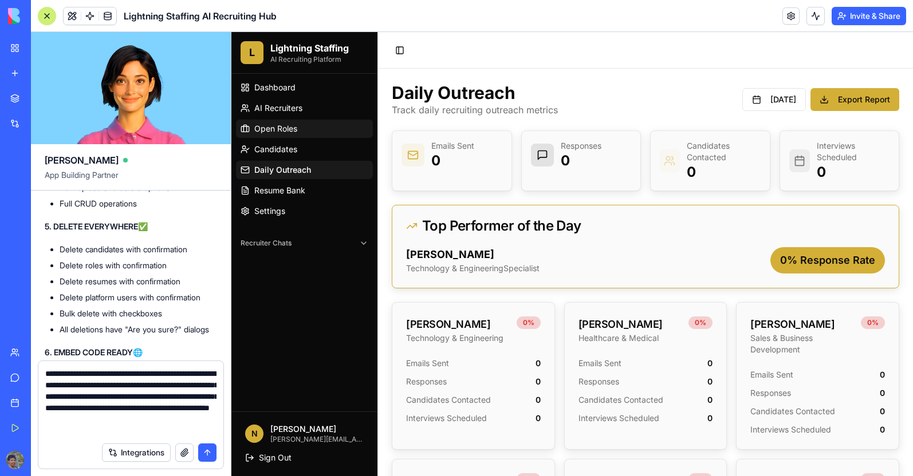
click at [298, 135] on link "Open Roles" at bounding box center [304, 129] width 137 height 18
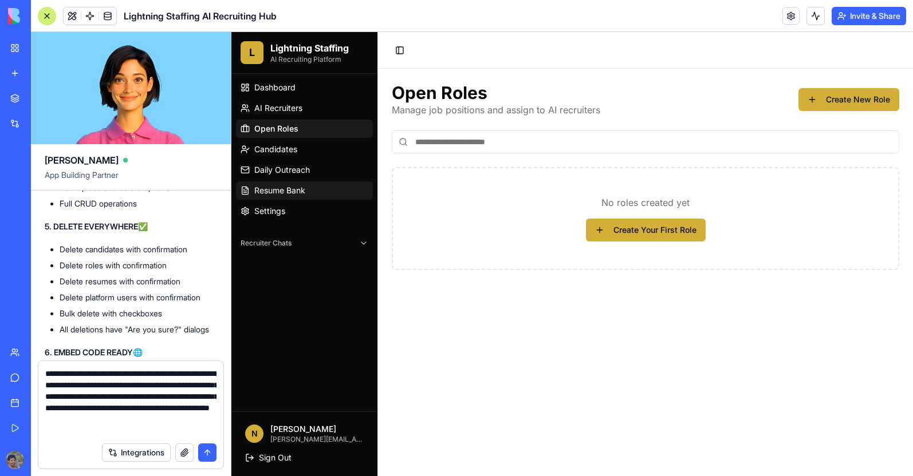
click at [269, 187] on span "Resume Bank" at bounding box center [279, 190] width 51 height 11
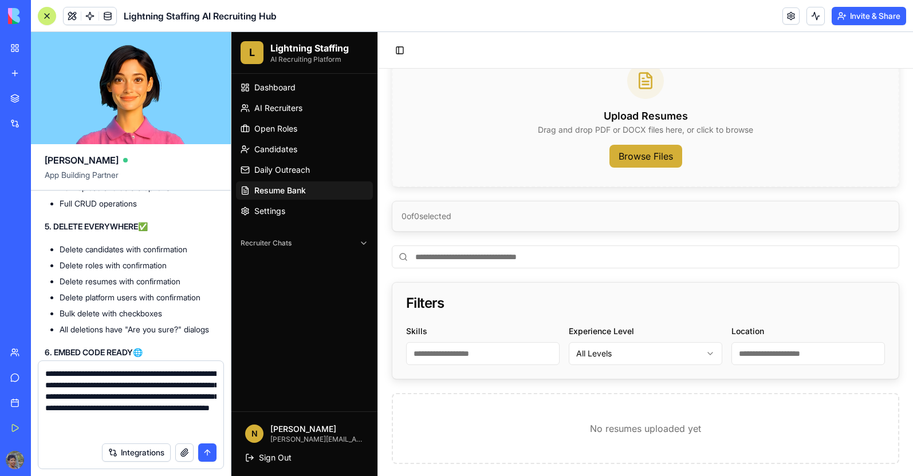
scroll to position [89, 0]
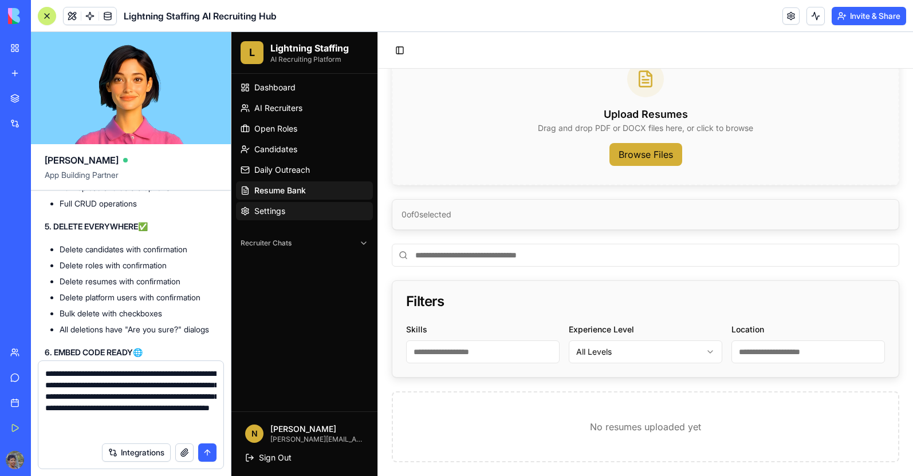
click at [293, 206] on link "Settings" at bounding box center [304, 211] width 137 height 18
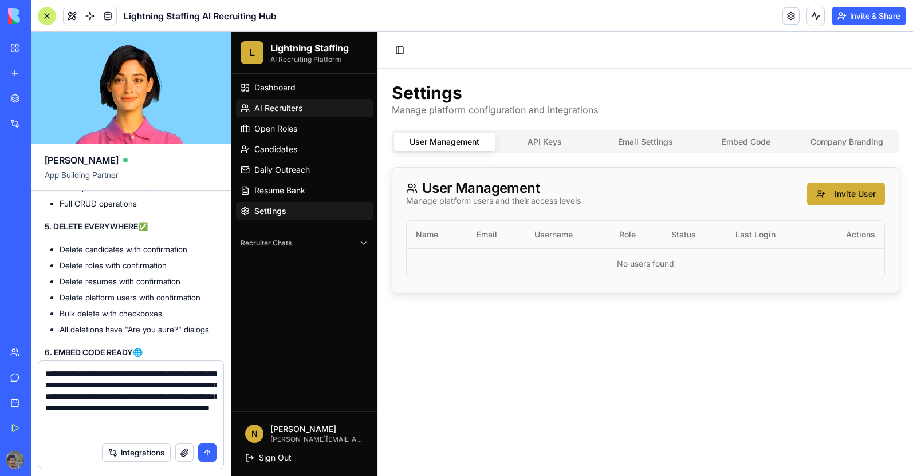
click at [277, 109] on span "AI Recruiters" at bounding box center [278, 107] width 48 height 11
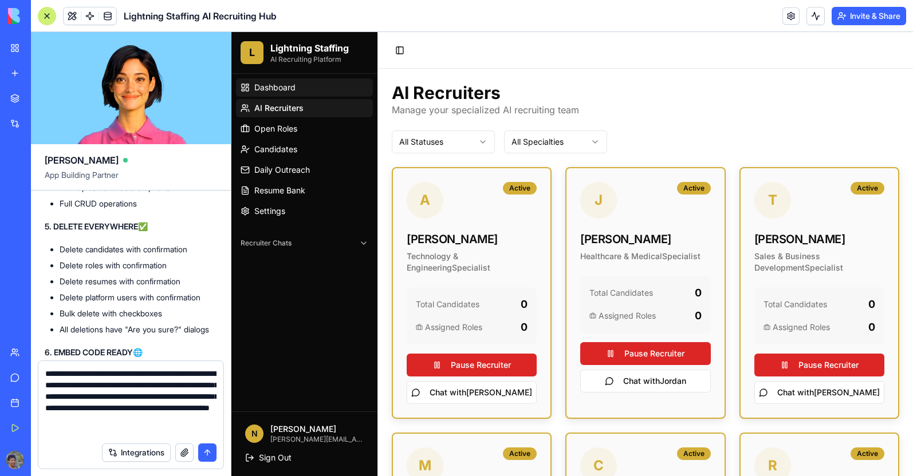
click at [275, 88] on span "Dashboard" at bounding box center [274, 87] width 41 height 11
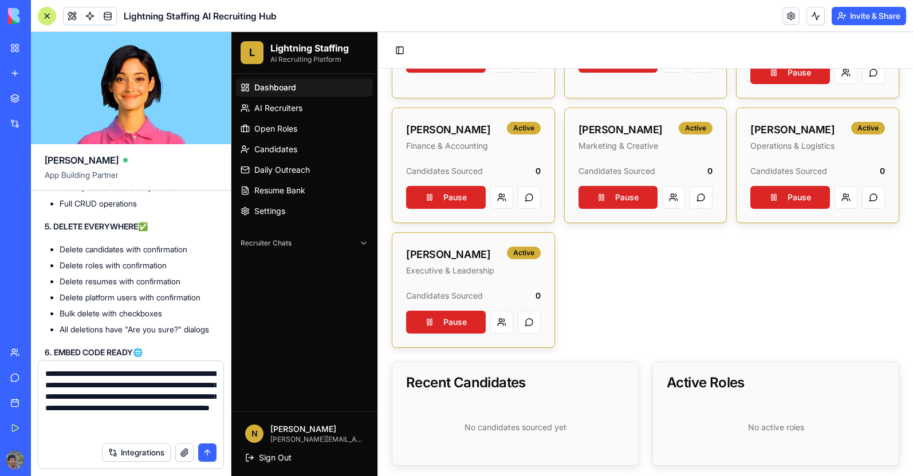
scroll to position [292, 0]
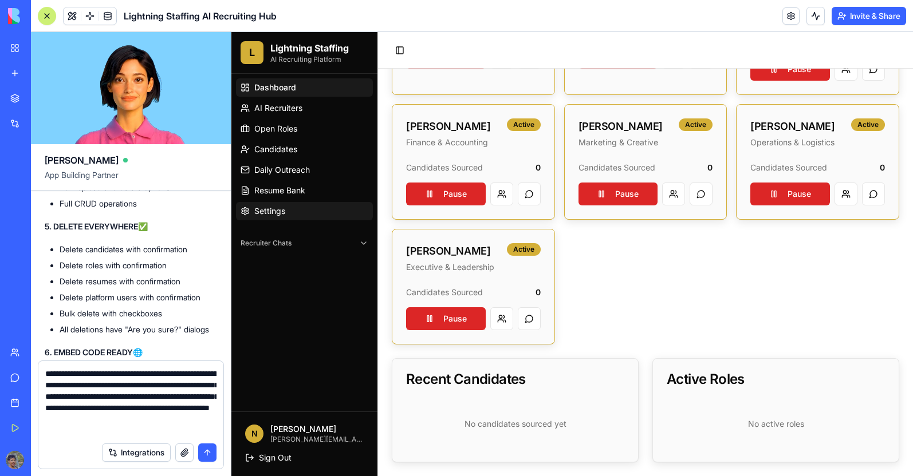
click at [296, 216] on link "Settings" at bounding box center [304, 211] width 137 height 18
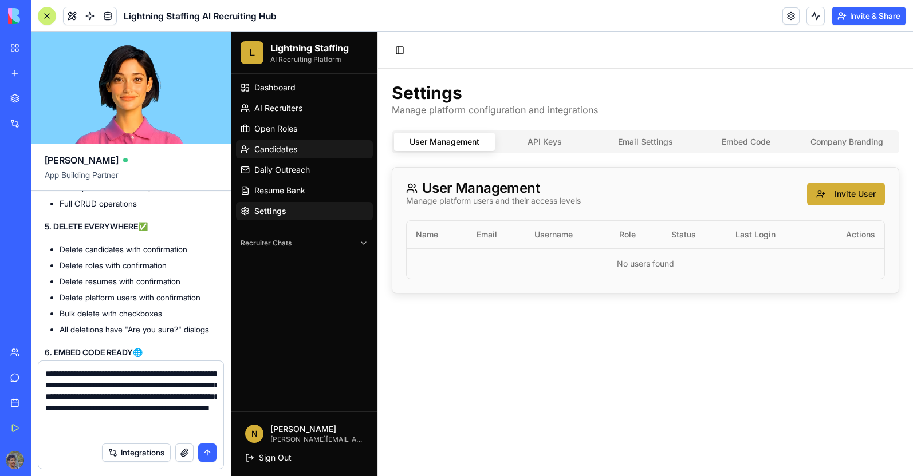
click at [289, 153] on span "Candidates" at bounding box center [275, 149] width 43 height 11
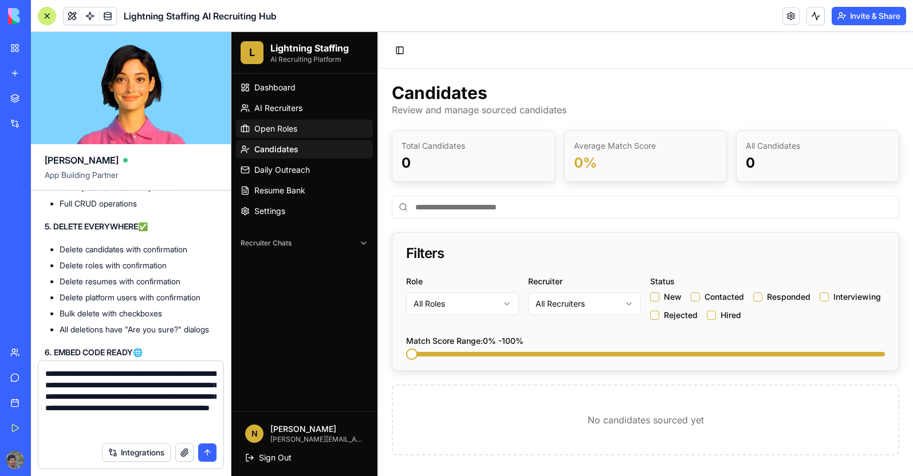
click at [288, 135] on link "Open Roles" at bounding box center [304, 129] width 137 height 18
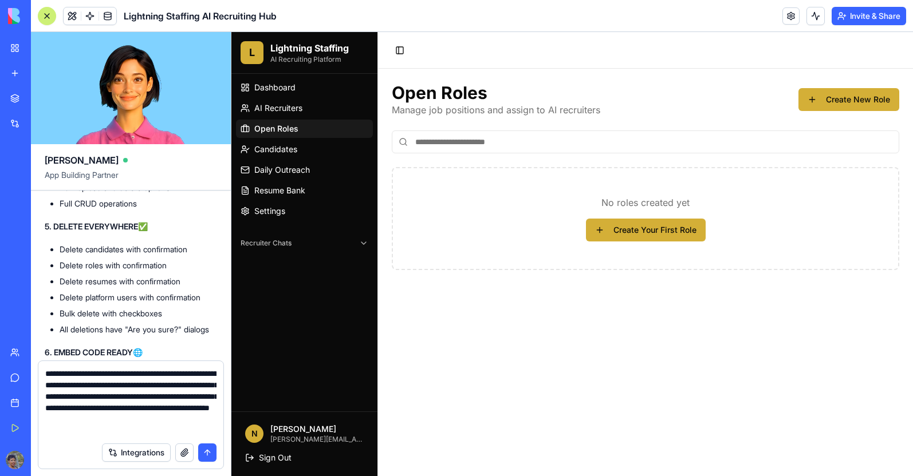
click at [164, 436] on textarea "**********" at bounding box center [130, 402] width 171 height 69
click at [202, 432] on textarea "**********" at bounding box center [130, 402] width 171 height 69
click at [210, 430] on textarea "**********" at bounding box center [130, 402] width 171 height 69
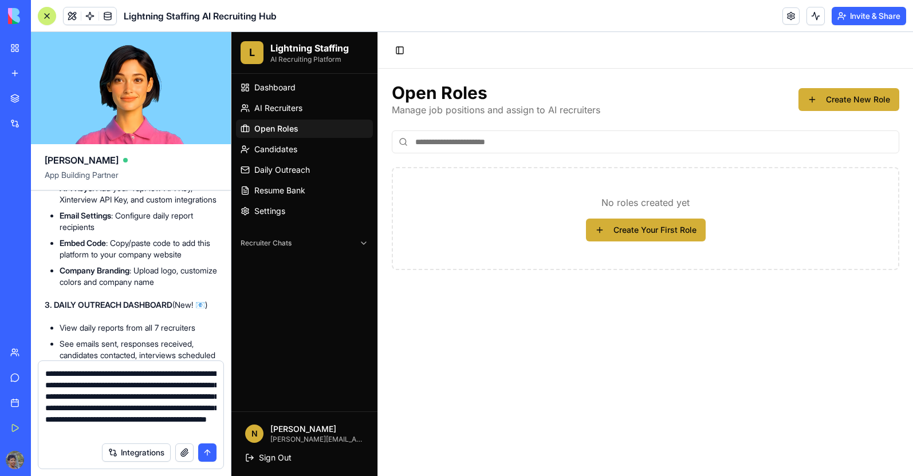
scroll to position [8935, 0]
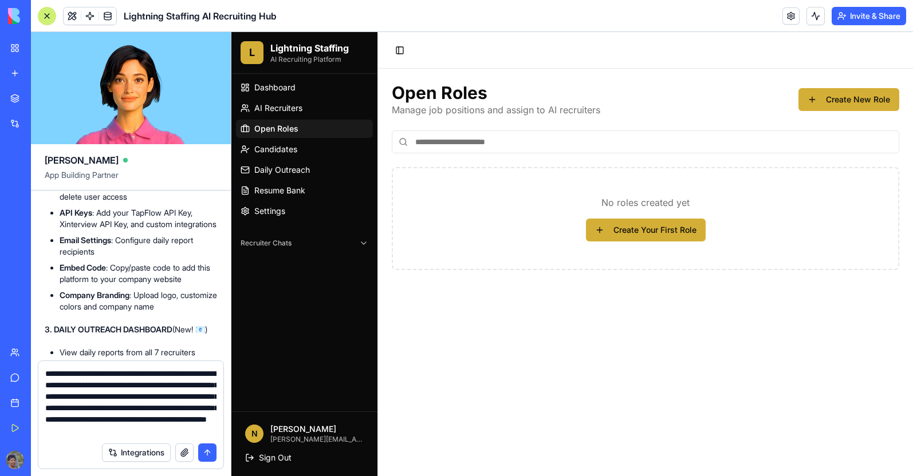
drag, startPoint x: 59, startPoint y: 219, endPoint x: 74, endPoint y: 217, distance: 15.6
click at [74, 134] on ul "[PERSON_NAME] - Technology & Engineering Specialist [PERSON_NAME] - Healthcare …" at bounding box center [131, 40] width 172 height 188
copy strong "[PERSON_NAME]"
click at [211, 432] on textarea "**********" at bounding box center [130, 402] width 171 height 69
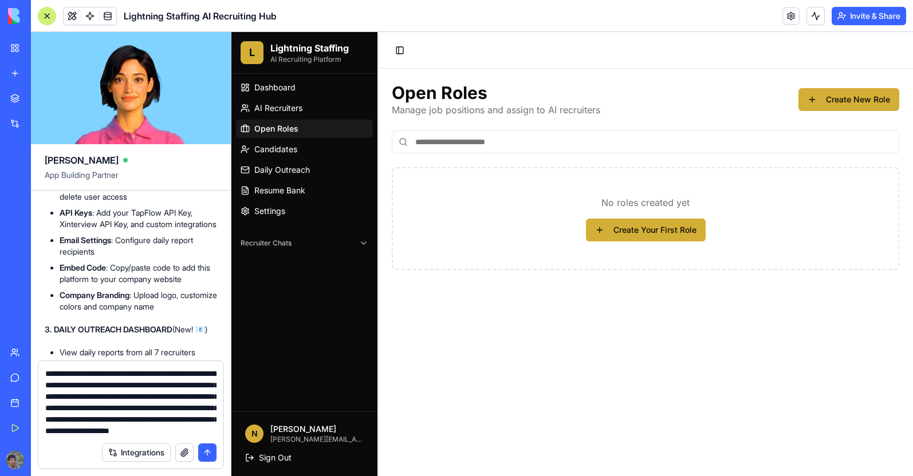
paste textarea "*****"
drag, startPoint x: 79, startPoint y: 244, endPoint x: 59, endPoint y: 244, distance: 20.0
click at [59, 134] on ul "[PERSON_NAME] - Technology & Engineering Specialist [PERSON_NAME] - Healthcare …" at bounding box center [131, 40] width 172 height 188
copy strong "[PERSON_NAME]"
click at [160, 431] on textarea "**********" at bounding box center [130, 402] width 171 height 69
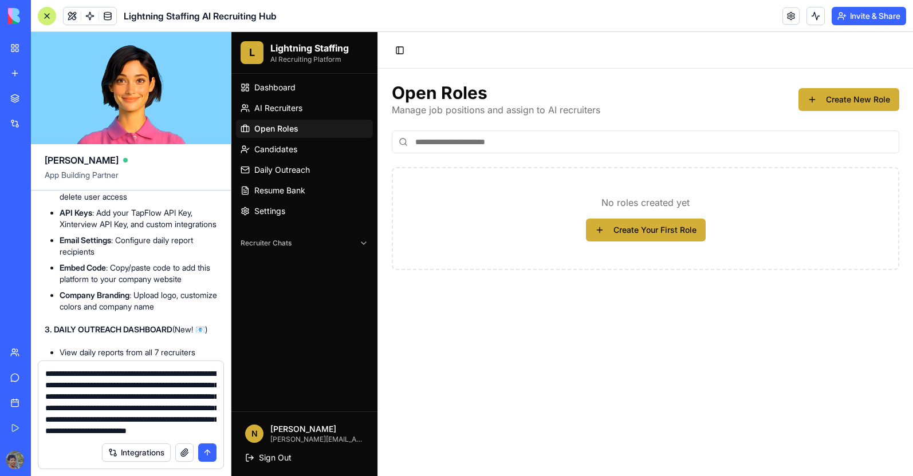
paste textarea "*****"
drag, startPoint x: 76, startPoint y: 259, endPoint x: 49, endPoint y: 257, distance: 27.5
click at [49, 134] on ul "[PERSON_NAME] - Technology & Engineering Specialist [PERSON_NAME] - Healthcare …" at bounding box center [131, 40] width 172 height 188
copy li "[PERSON_NAME]"
click at [172, 434] on textarea "**********" at bounding box center [130, 402] width 171 height 69
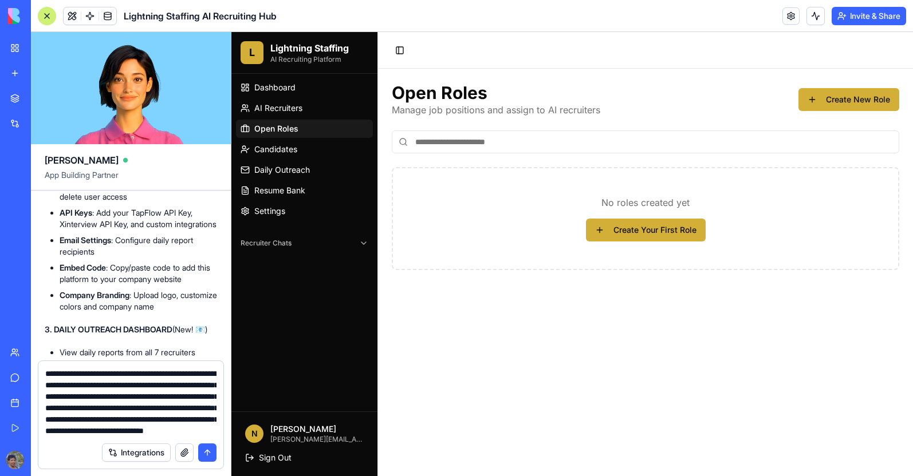
click at [183, 433] on textarea "**********" at bounding box center [130, 402] width 171 height 69
paste textarea "******"
drag, startPoint x: 84, startPoint y: 281, endPoint x: 56, endPoint y: 287, distance: 29.2
click at [56, 134] on ul "[PERSON_NAME] - Technology & Engineering Specialist [PERSON_NAME] - Healthcare …" at bounding box center [131, 40] width 172 height 188
copy strong "[PERSON_NAME]"
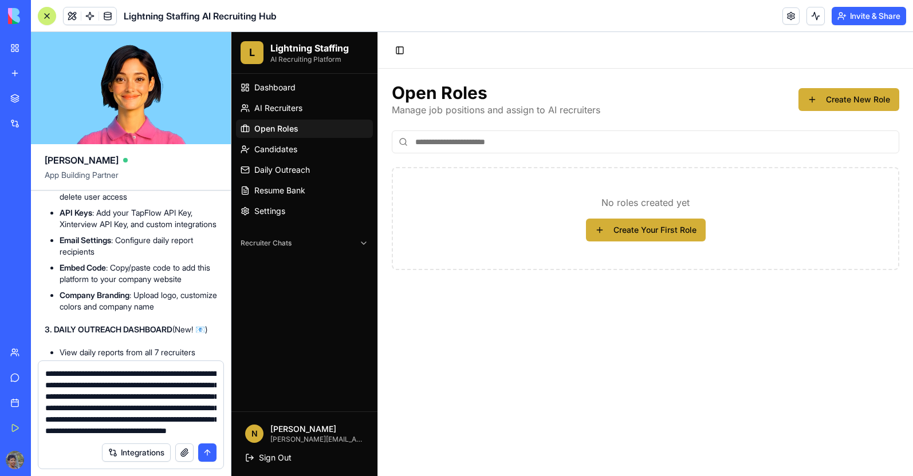
click at [208, 432] on textarea "**********" at bounding box center [130, 402] width 171 height 69
paste textarea "******"
drag, startPoint x: 85, startPoint y: 330, endPoint x: 60, endPoint y: 330, distance: 25.2
click at [60, 106] on li "[PERSON_NAME] - Operations & Logistics Specialist" at bounding box center [138, 95] width 157 height 23
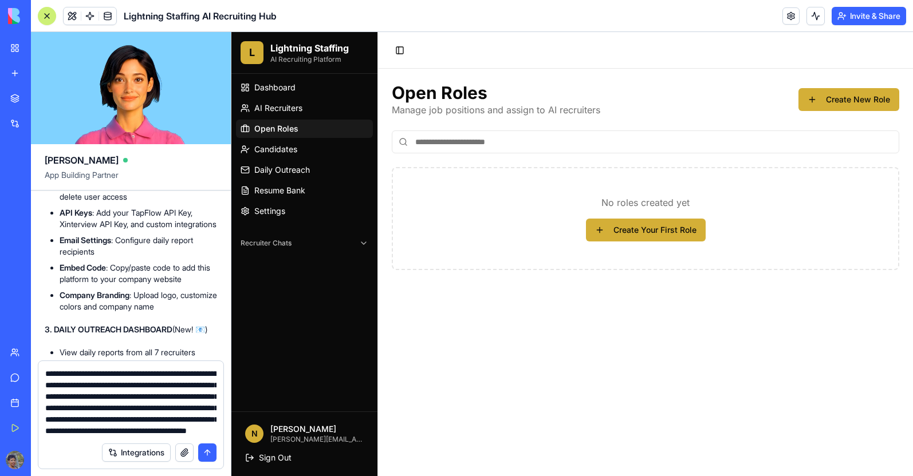
copy li "[PERSON_NAME]"
click at [85, 436] on textarea "**********" at bounding box center [130, 402] width 171 height 69
paste textarea "******"
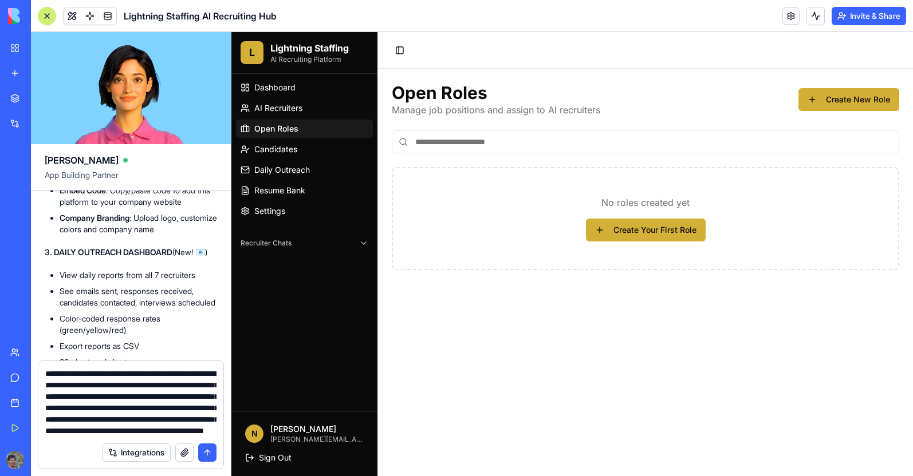
scroll to position [8993, 0]
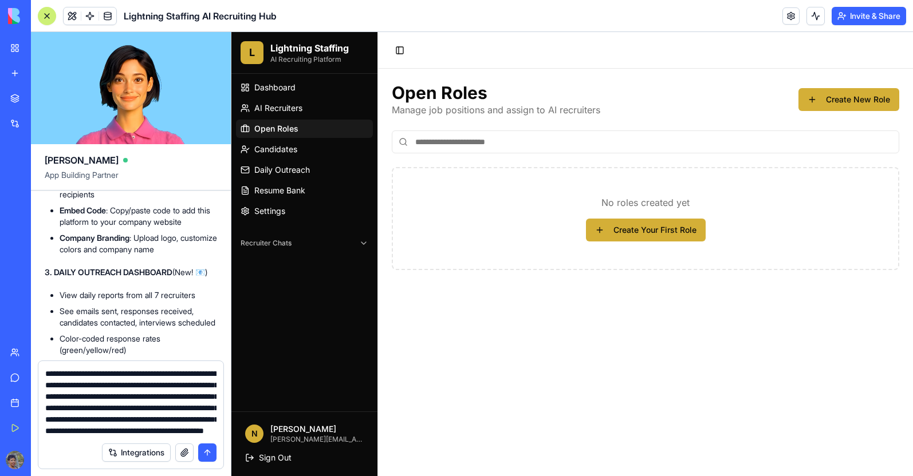
drag, startPoint x: 100, startPoint y: 289, endPoint x: 60, endPoint y: 290, distance: 40.1
click at [60, 64] on strong "[PERSON_NAME]" at bounding box center [92, 59] width 65 height 10
copy strong "[PERSON_NAME]"
click at [127, 428] on textarea "**********" at bounding box center [130, 402] width 171 height 69
paste textarea "**********"
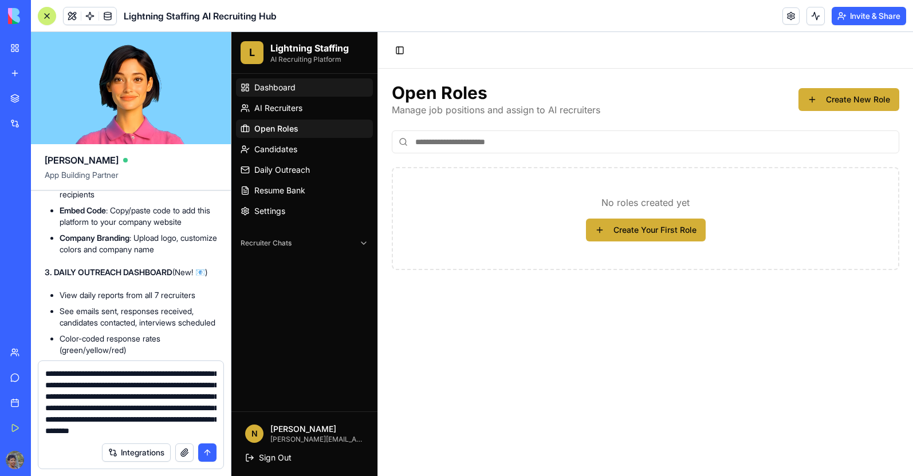
click at [266, 89] on span "Dashboard" at bounding box center [274, 87] width 41 height 11
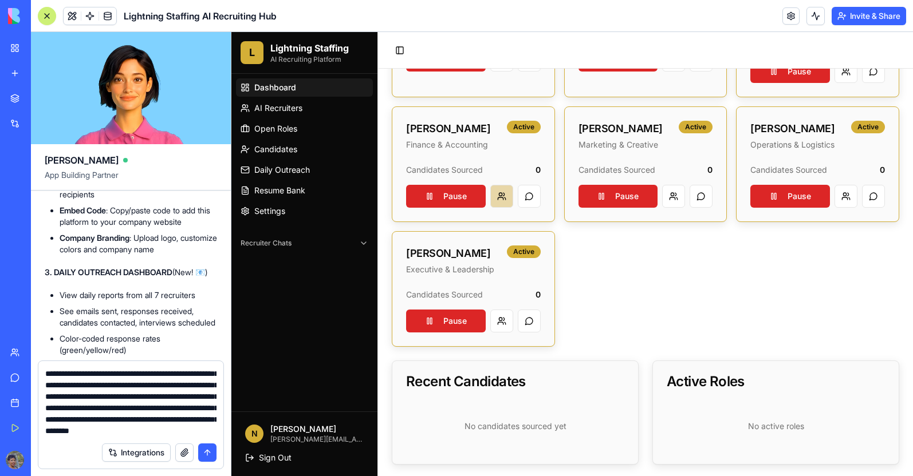
scroll to position [292, 0]
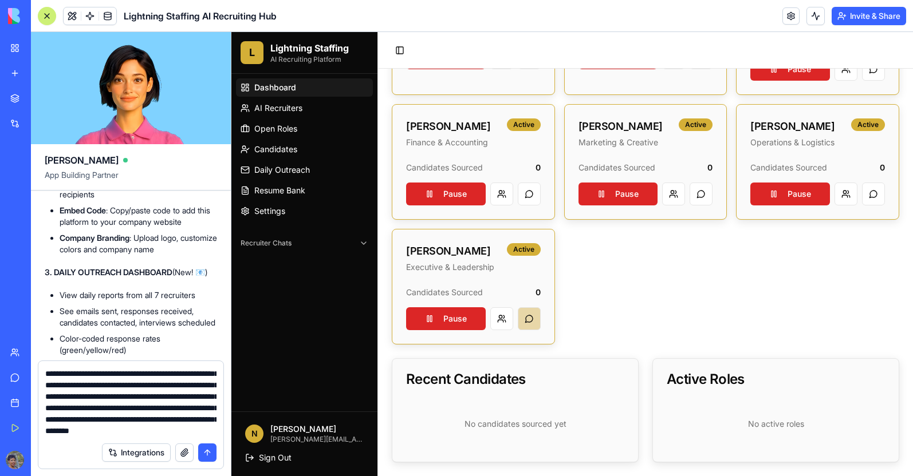
drag, startPoint x: 524, startPoint y: 320, endPoint x: 531, endPoint y: 321, distance: 7.5
click at [527, 321] on button at bounding box center [529, 318] width 23 height 23
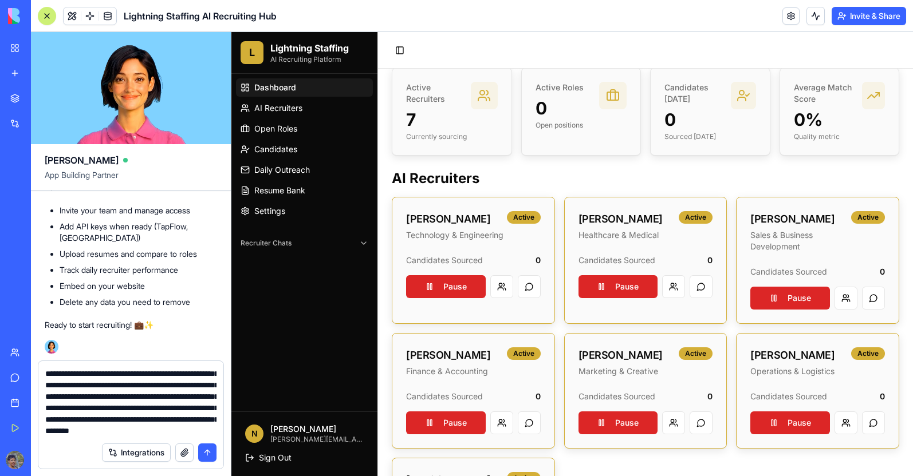
scroll to position [9909, 0]
click at [278, 109] on span "AI Recruiters" at bounding box center [278, 107] width 48 height 11
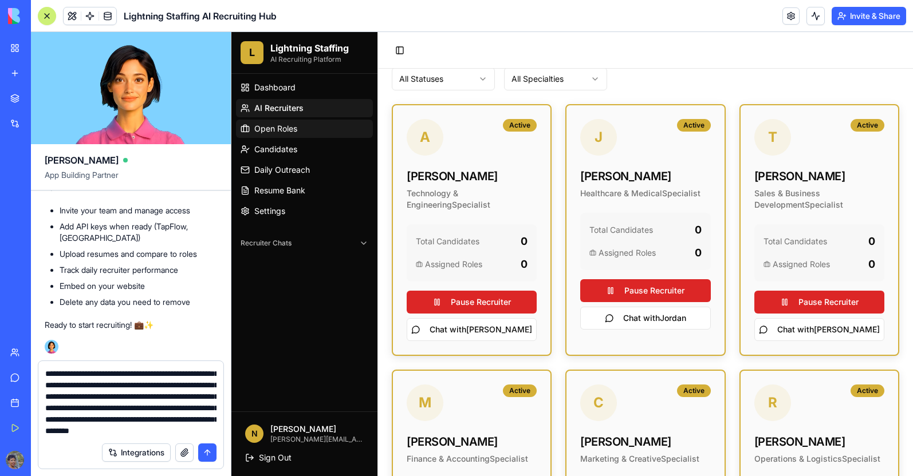
click at [270, 132] on span "Open Roles" at bounding box center [275, 128] width 43 height 11
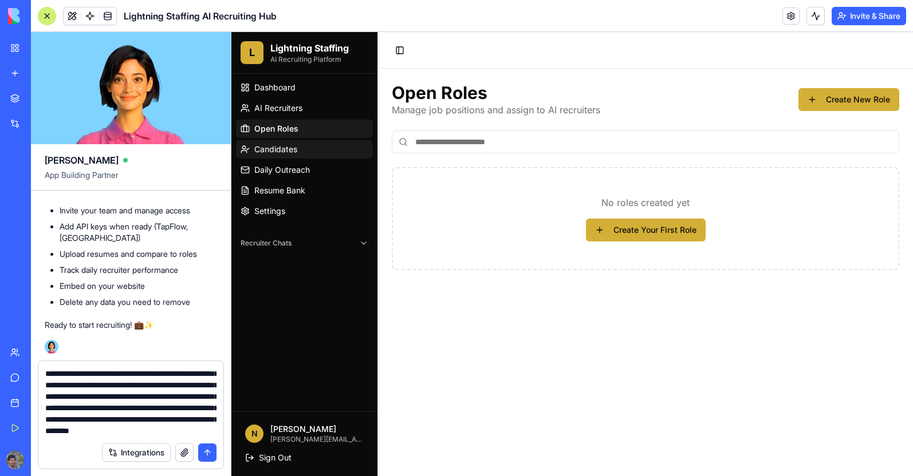
click at [263, 149] on span "Candidates" at bounding box center [275, 149] width 43 height 11
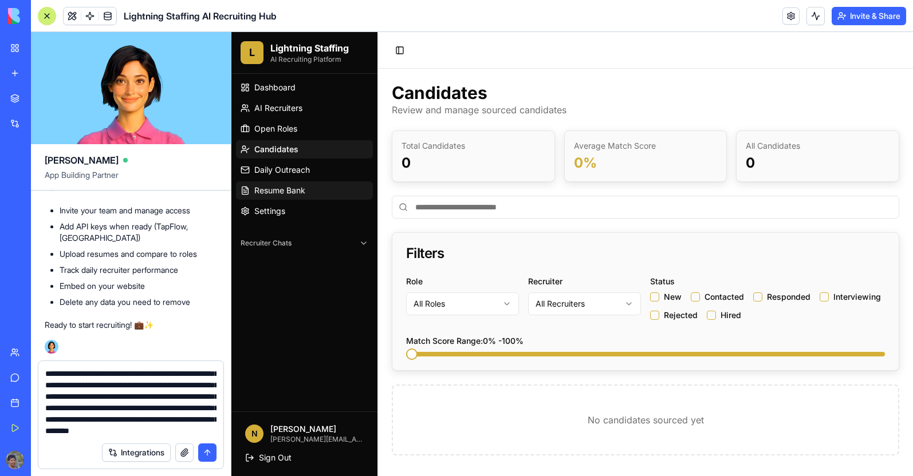
click at [265, 187] on span "Resume Bank" at bounding box center [279, 190] width 51 height 11
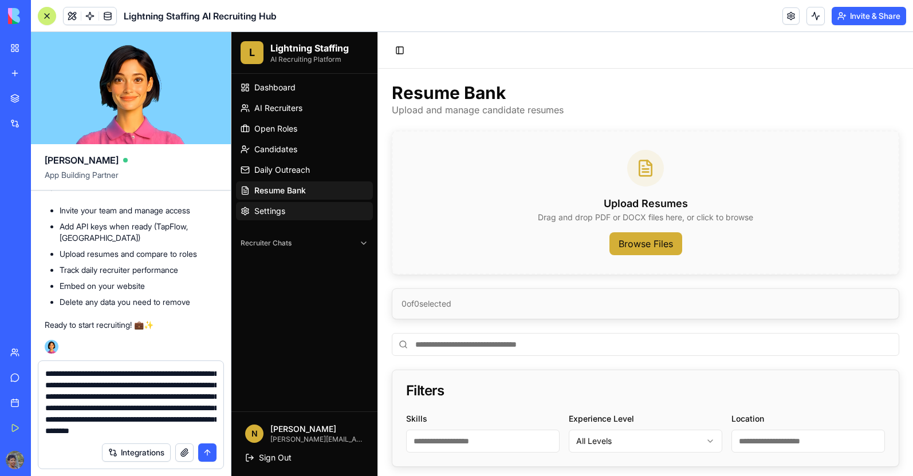
click at [271, 219] on link "Settings" at bounding box center [304, 211] width 137 height 18
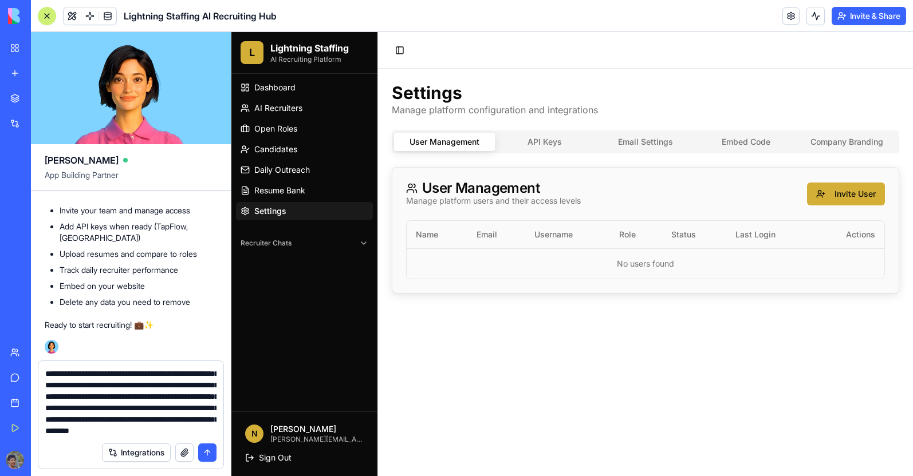
click at [169, 433] on textarea "**********" at bounding box center [130, 402] width 171 height 69
type textarea "**********"
click at [271, 244] on span "Recruiter Chats" at bounding box center [265, 243] width 51 height 9
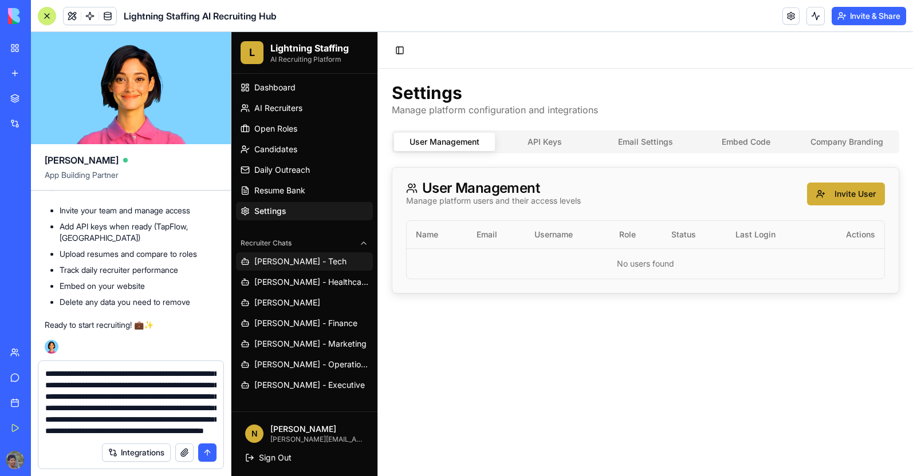
click at [263, 266] on span "[PERSON_NAME] - Tech" at bounding box center [300, 261] width 92 height 11
click at [266, 282] on span "[PERSON_NAME] - Healthcare" at bounding box center [311, 282] width 114 height 11
click at [267, 170] on span "Daily Outreach" at bounding box center [282, 169] width 56 height 11
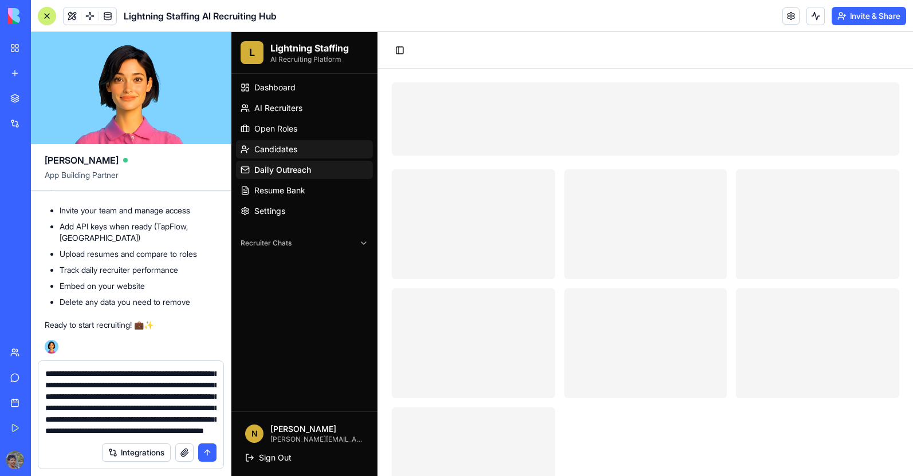
click at [274, 144] on span "Candidates" at bounding box center [275, 149] width 43 height 11
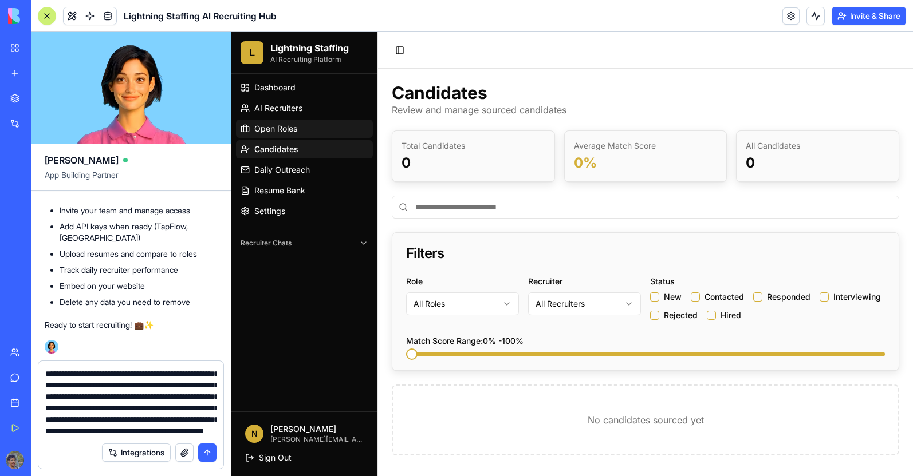
click at [282, 125] on span "Open Roles" at bounding box center [275, 128] width 43 height 11
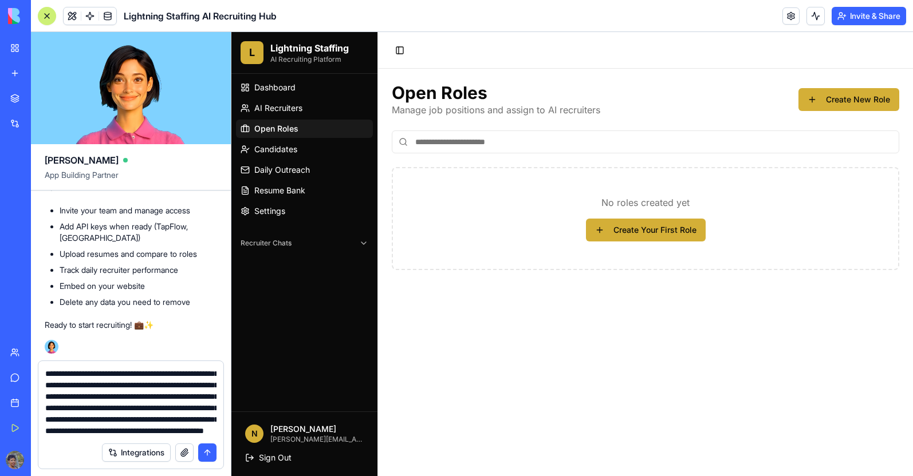
click at [282, 119] on ul "Dashboard AI Recruiters Open Roles Candidates Daily Outreach Resume Bank Settin…" at bounding box center [304, 149] width 137 height 142
click at [285, 111] on span "AI Recruiters" at bounding box center [278, 107] width 48 height 11
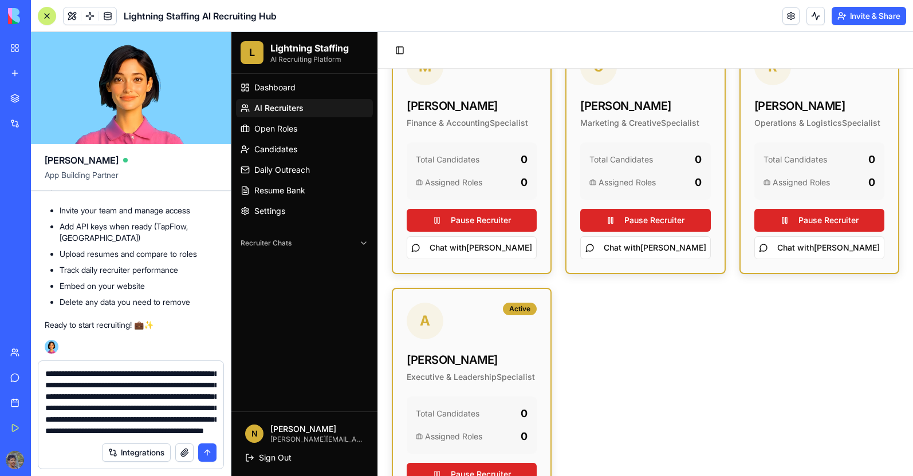
scroll to position [476, 0]
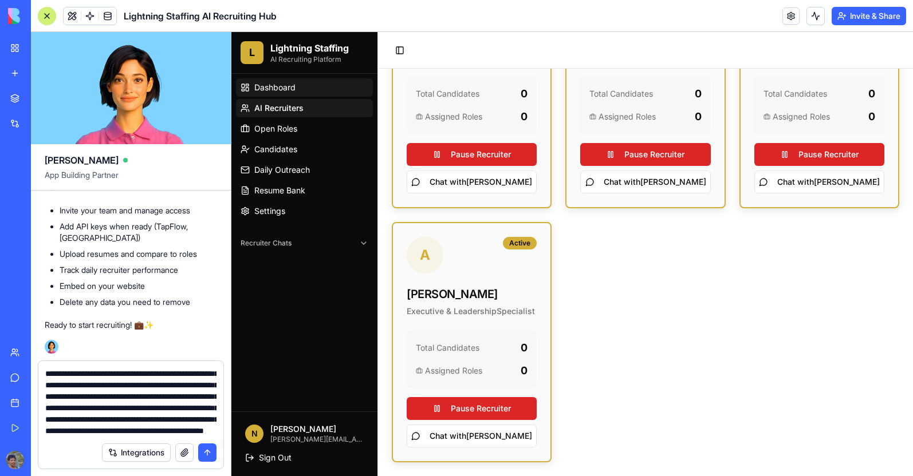
click at [281, 96] on link "Dashboard" at bounding box center [304, 87] width 137 height 18
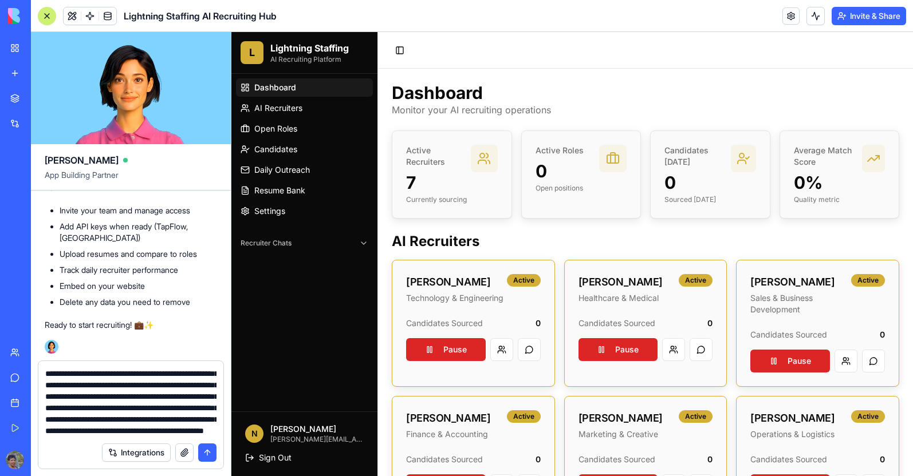
click at [626, 170] on div "Active Roles 0 Open positions" at bounding box center [581, 169] width 119 height 76
click at [309, 171] on span "Daily Outreach" at bounding box center [282, 169] width 56 height 11
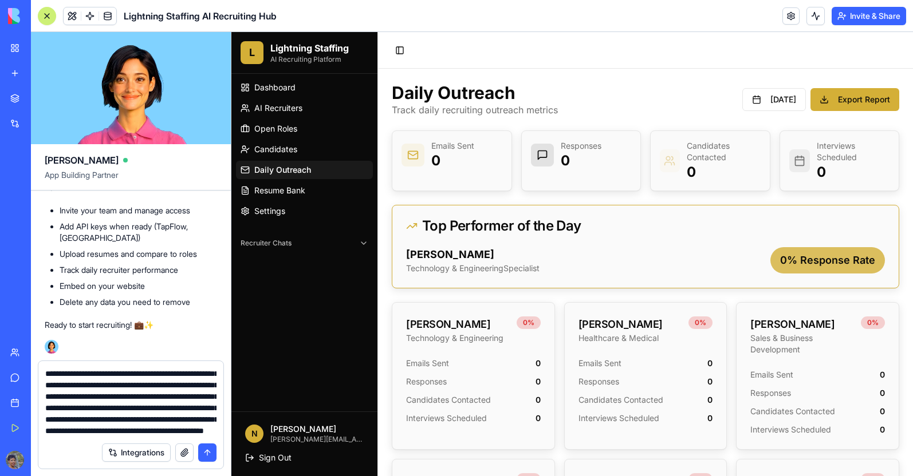
click at [816, 260] on div "0 % Response Rate" at bounding box center [827, 260] width 115 height 26
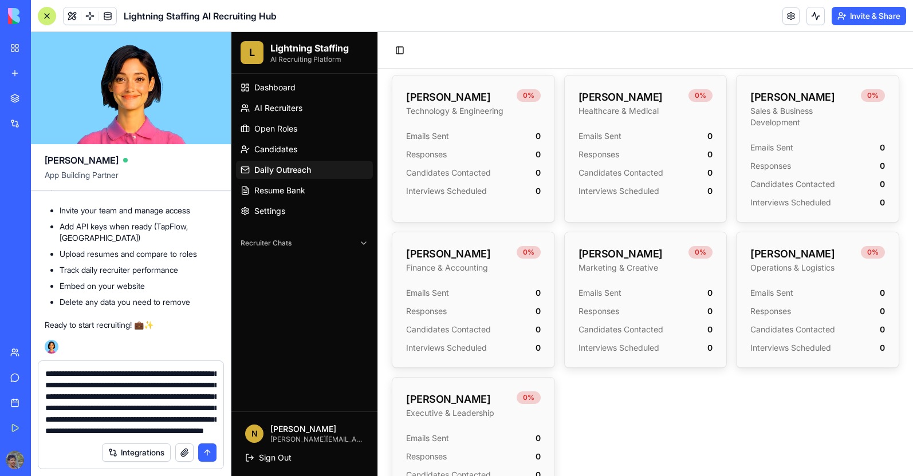
scroll to position [229, 0]
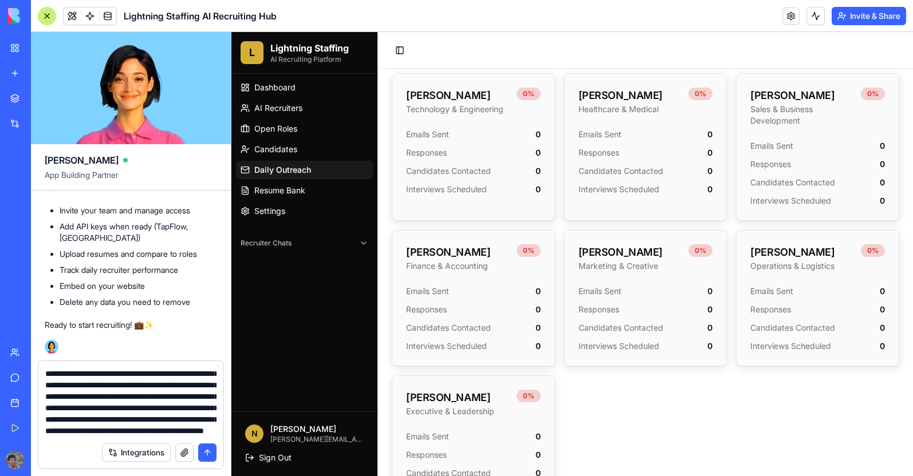
click at [472, 189] on span "Interviews Scheduled" at bounding box center [446, 189] width 81 height 11
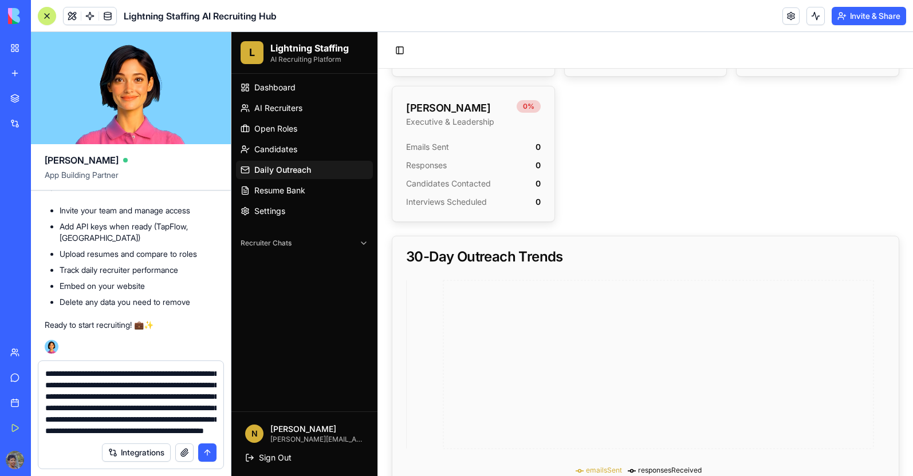
scroll to position [548, 0]
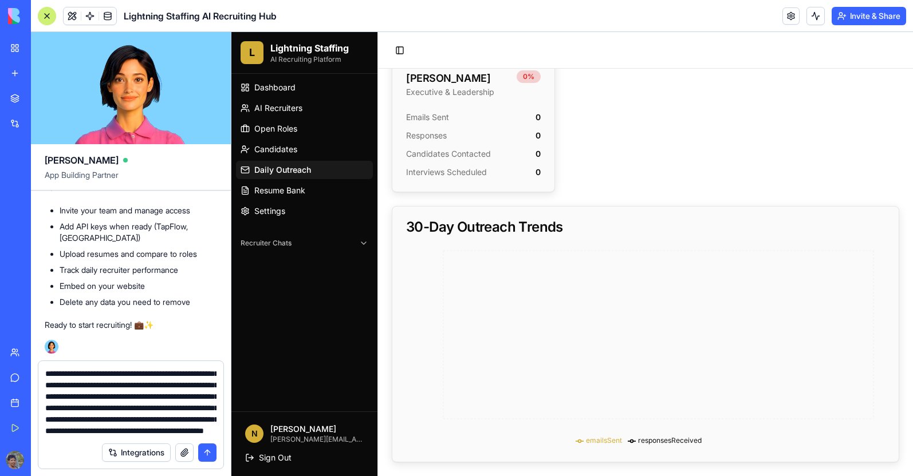
click at [165, 432] on textarea "**********" at bounding box center [130, 402] width 171 height 69
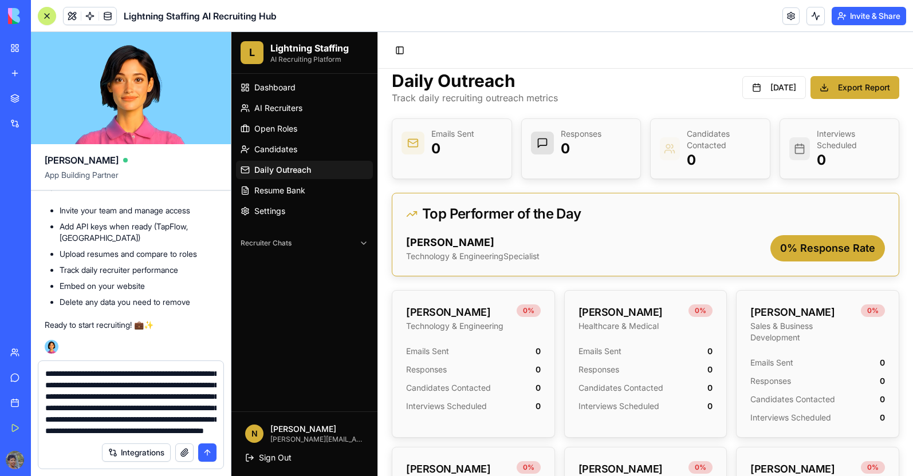
scroll to position [0, 0]
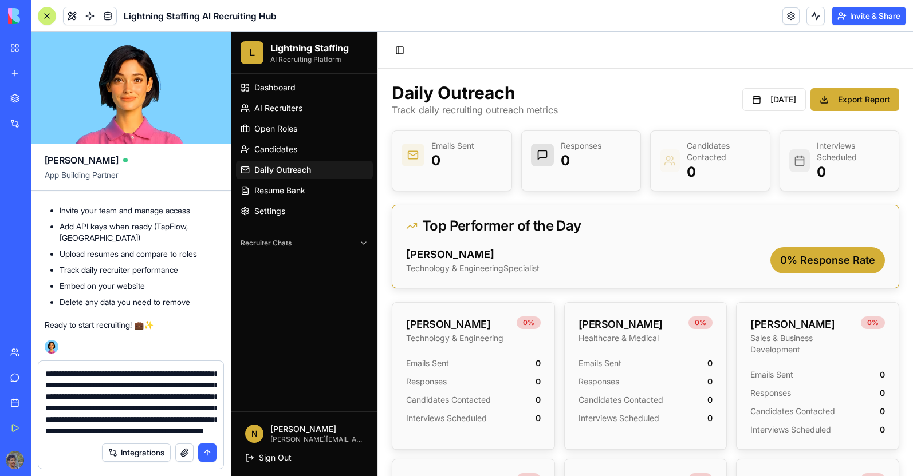
click at [321, 221] on div "Dashboard AI Recruiters Open Roles Candidates Daily Outreach Resume Bank Settin…" at bounding box center [304, 149] width 146 height 151
click at [315, 218] on link "Settings" at bounding box center [304, 211] width 137 height 18
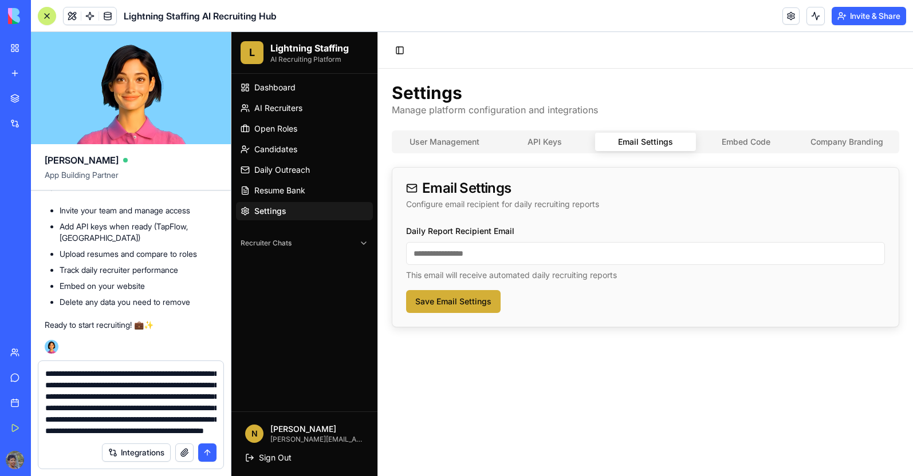
click at [635, 145] on button "Email Settings" at bounding box center [645, 142] width 101 height 18
click at [561, 251] on input "Daily Report Recipient Email" at bounding box center [645, 253] width 479 height 23
type input "********"
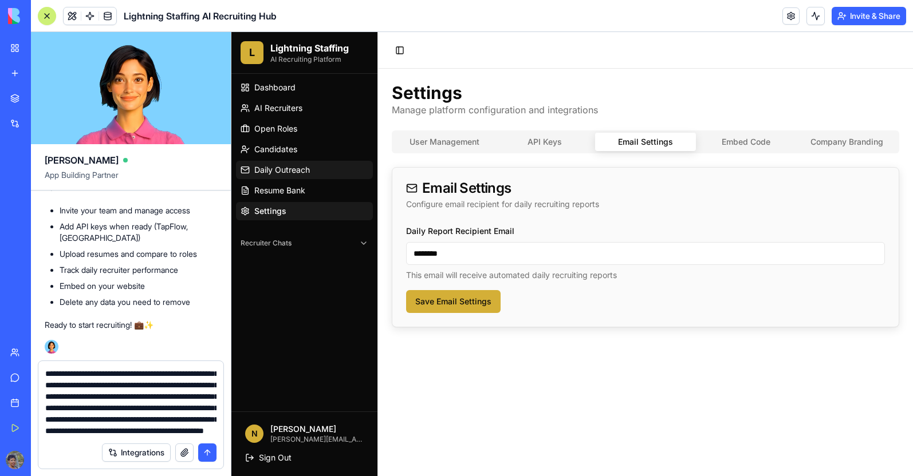
click at [305, 169] on span "Daily Outreach" at bounding box center [282, 169] width 56 height 11
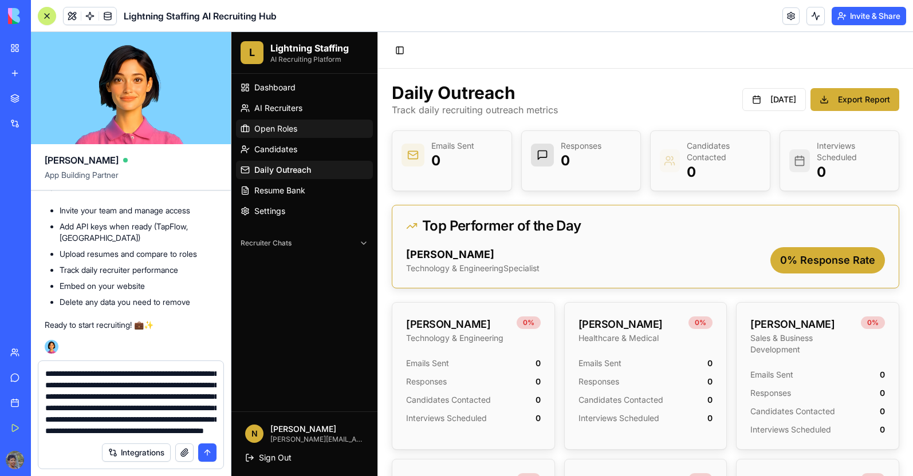
click at [291, 131] on span "Open Roles" at bounding box center [275, 128] width 43 height 11
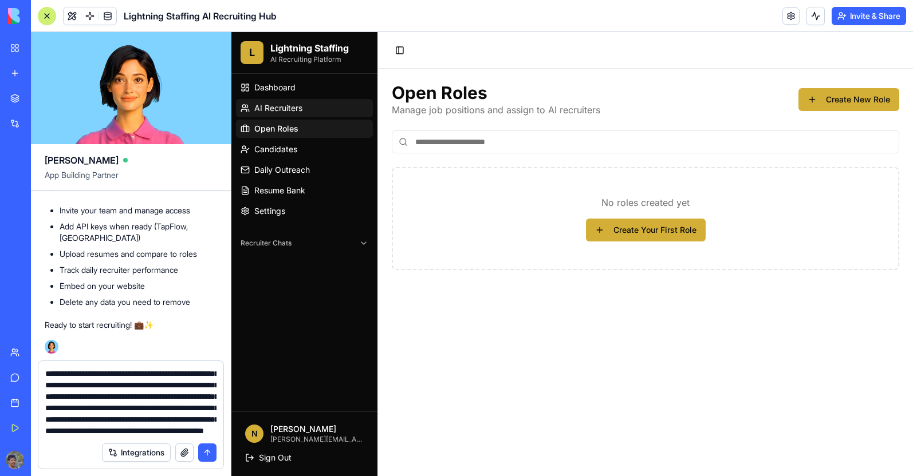
click at [295, 110] on span "AI Recruiters" at bounding box center [278, 107] width 48 height 11
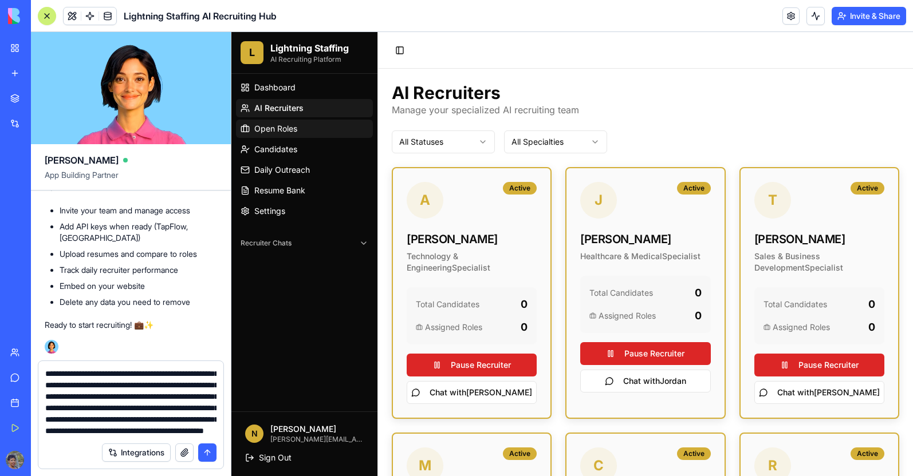
click at [297, 131] on span "Open Roles" at bounding box center [275, 128] width 43 height 11
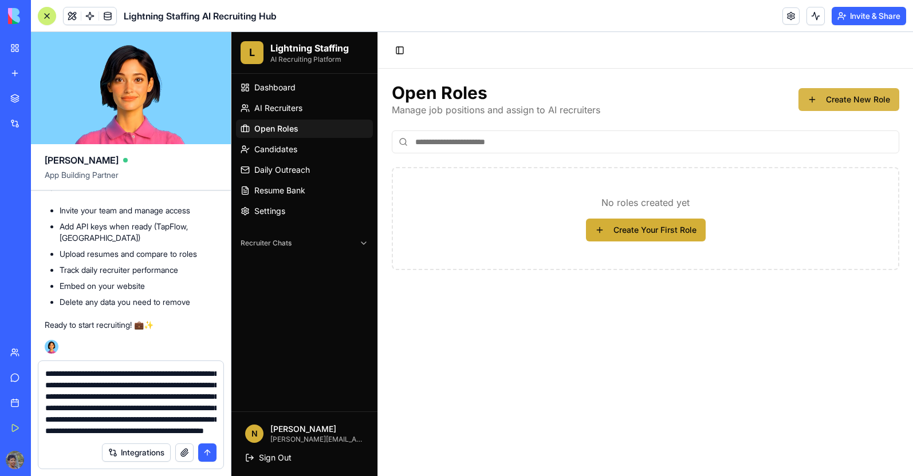
click at [818, 102] on button "Create New Role" at bounding box center [848, 99] width 101 height 23
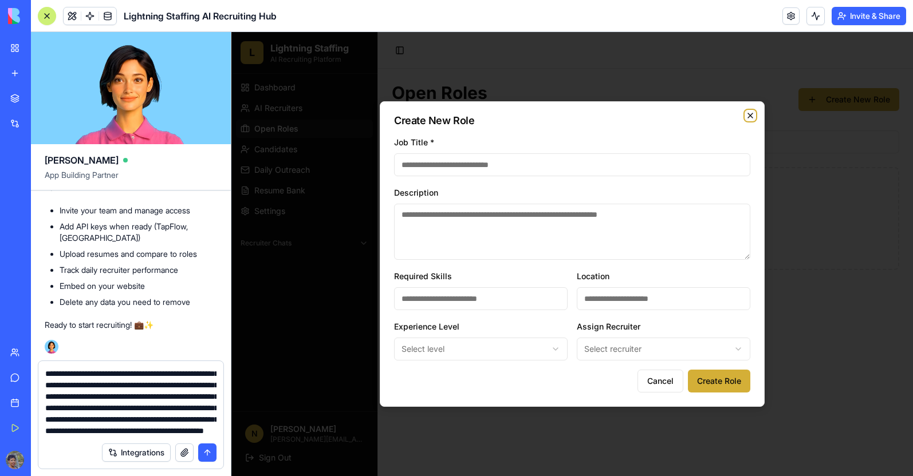
click at [751, 116] on icon "button" at bounding box center [749, 115] width 9 height 9
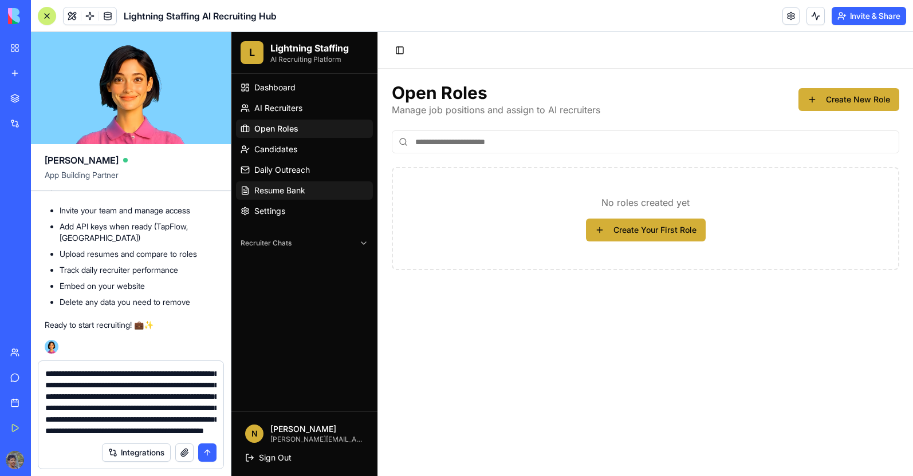
click at [278, 186] on span "Resume Bank" at bounding box center [279, 190] width 51 height 11
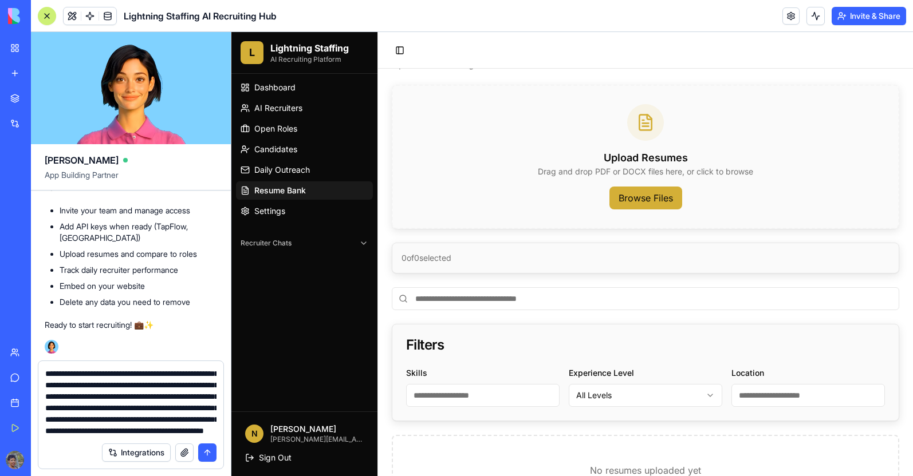
scroll to position [89, 0]
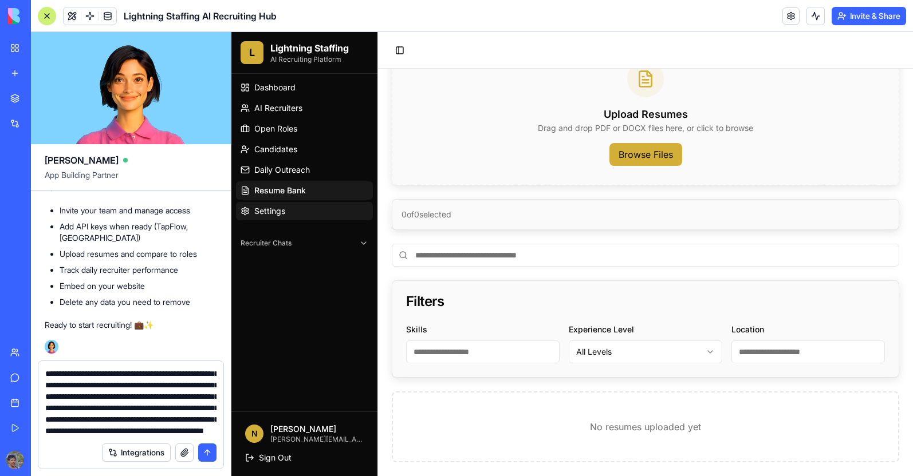
click at [317, 212] on link "Settings" at bounding box center [304, 211] width 137 height 18
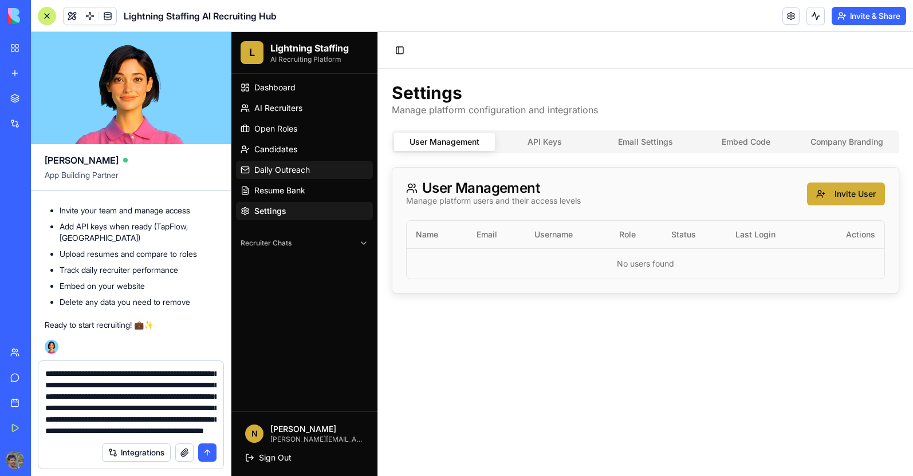
click at [263, 166] on span "Daily Outreach" at bounding box center [282, 169] width 56 height 11
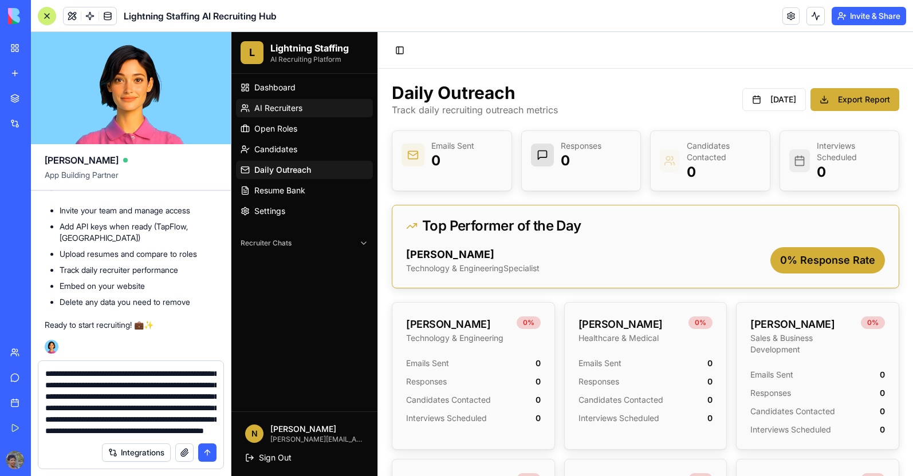
click at [286, 112] on span "AI Recruiters" at bounding box center [278, 107] width 48 height 11
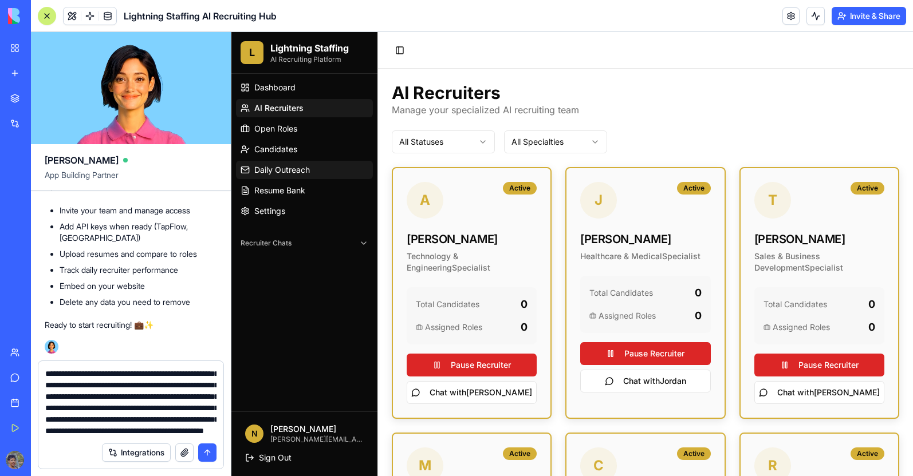
click at [280, 170] on span "Daily Outreach" at bounding box center [282, 169] width 56 height 11
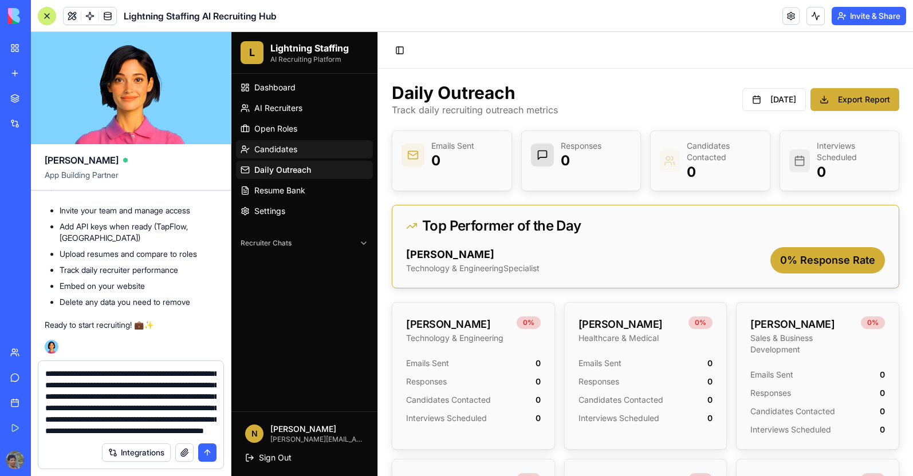
click at [278, 155] on span "Candidates" at bounding box center [275, 149] width 43 height 11
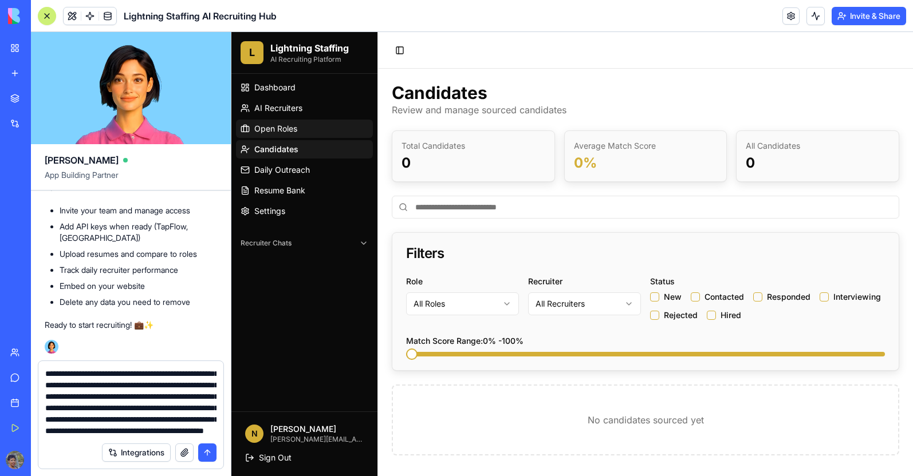
click at [281, 126] on span "Open Roles" at bounding box center [275, 128] width 43 height 11
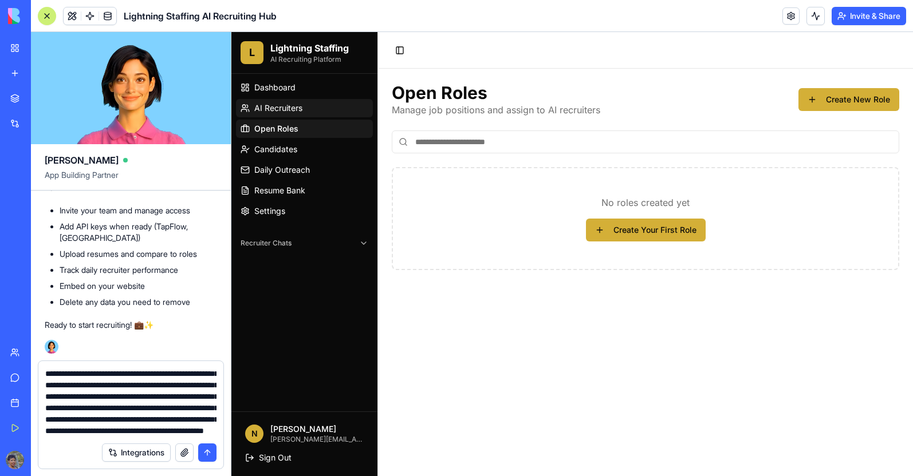
click at [286, 109] on span "AI Recruiters" at bounding box center [278, 107] width 48 height 11
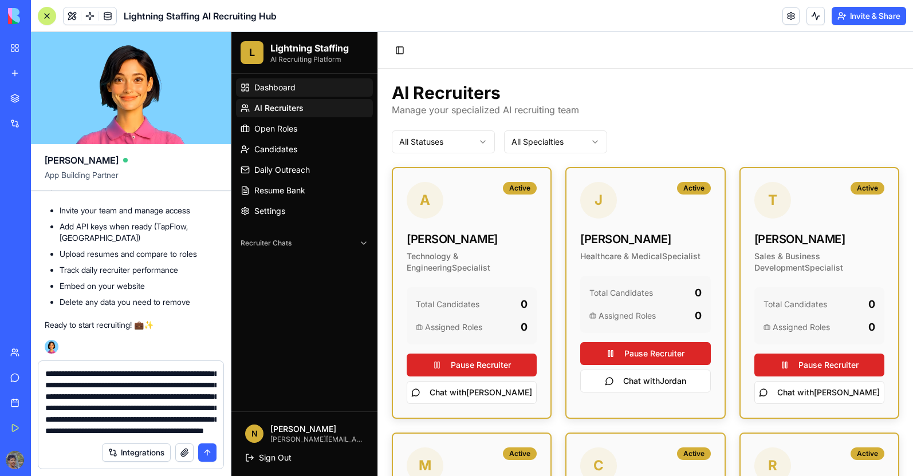
click at [291, 90] on span "Dashboard" at bounding box center [274, 87] width 41 height 11
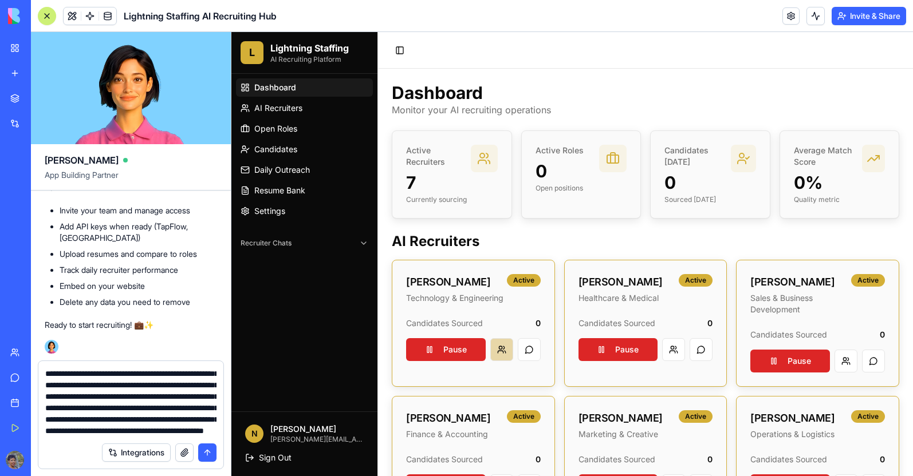
click at [498, 361] on button at bounding box center [501, 349] width 23 height 23
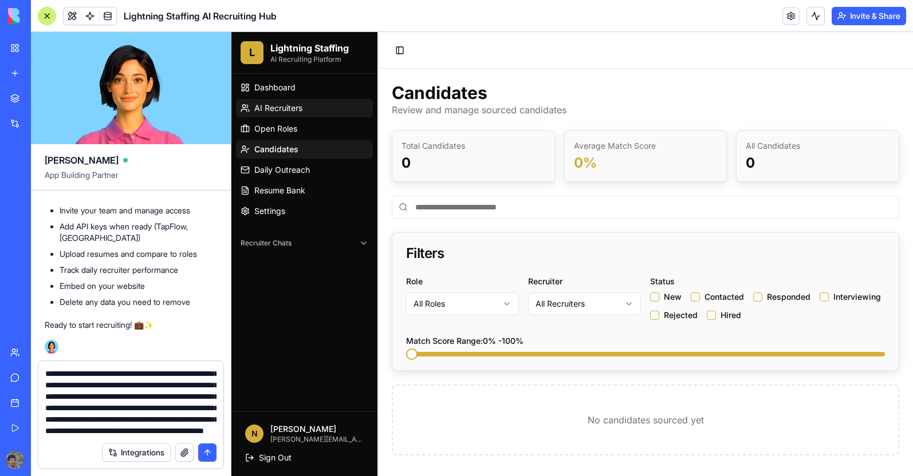
click at [289, 112] on span "AI Recruiters" at bounding box center [278, 107] width 48 height 11
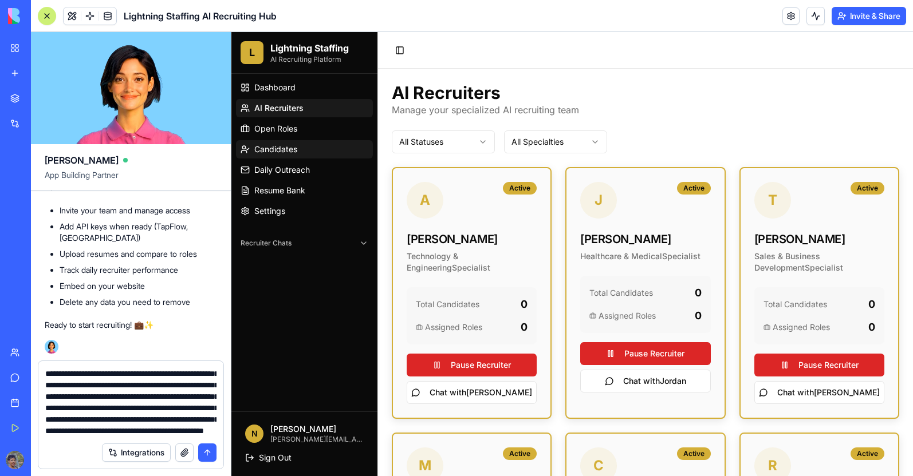
click at [283, 153] on span "Candidates" at bounding box center [275, 149] width 43 height 11
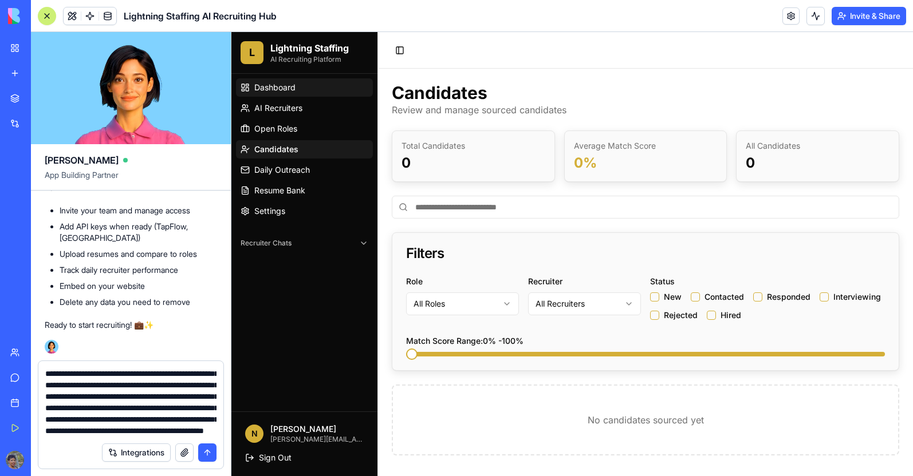
click at [298, 90] on link "Dashboard" at bounding box center [304, 87] width 137 height 18
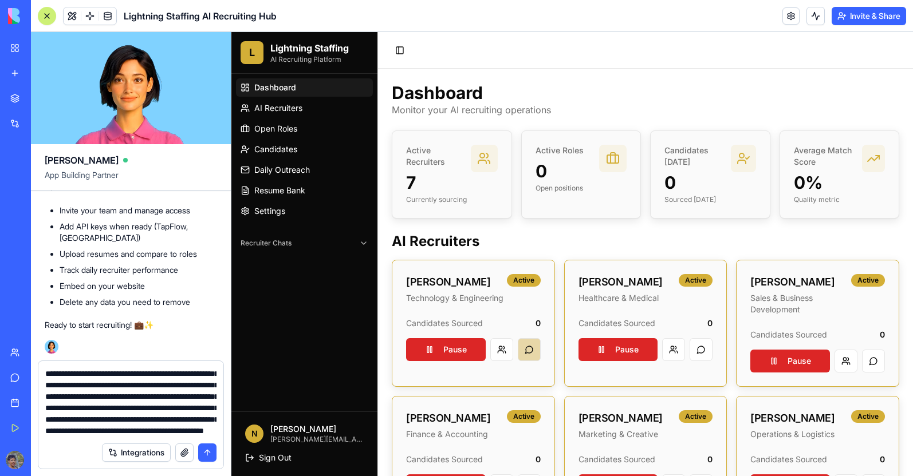
click at [524, 361] on button at bounding box center [529, 349] width 23 height 23
click at [498, 361] on button at bounding box center [501, 349] width 23 height 23
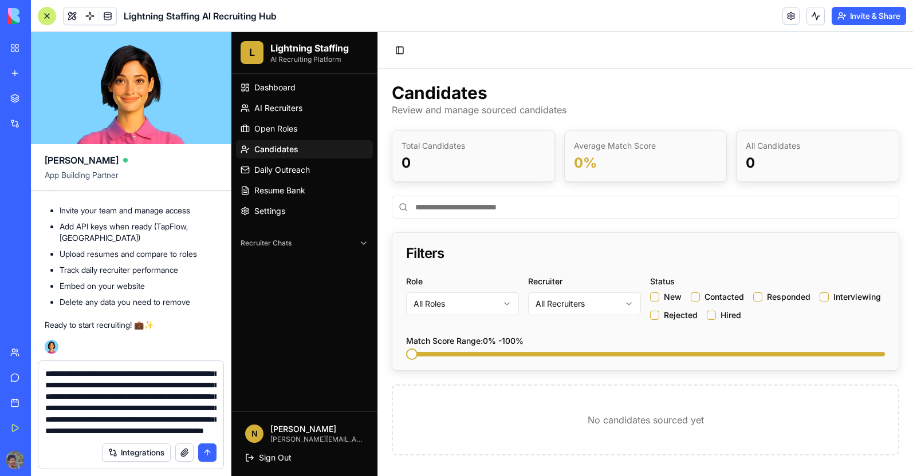
click at [406, 357] on span "Minimum" at bounding box center [411, 354] width 11 height 11
click at [448, 304] on html "L Lightning Staffing AI Recruiting Platform Dashboard AI Recruiters Open Roles …" at bounding box center [571, 254] width 681 height 444
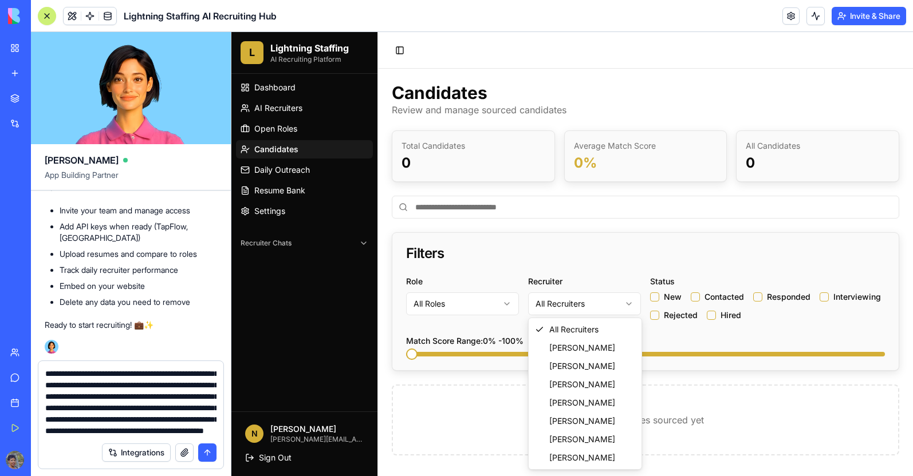
click at [547, 302] on html "L Lightning Staffing AI Recruiting Platform Dashboard AI Recruiters Open Roles …" at bounding box center [571, 254] width 681 height 444
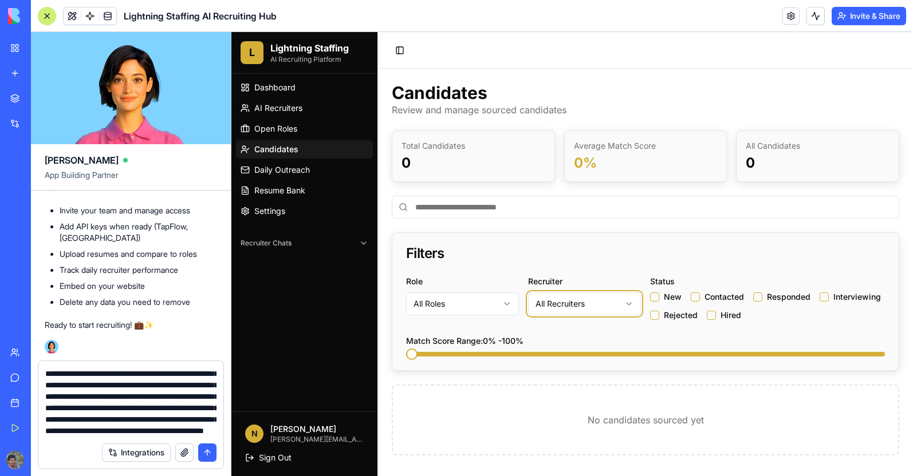
click at [547, 302] on html "L Lightning Staffing AI Recruiting Platform Dashboard AI Recruiters Open Roles …" at bounding box center [571, 254] width 681 height 444
click at [180, 433] on textarea "**********" at bounding box center [130, 402] width 171 height 69
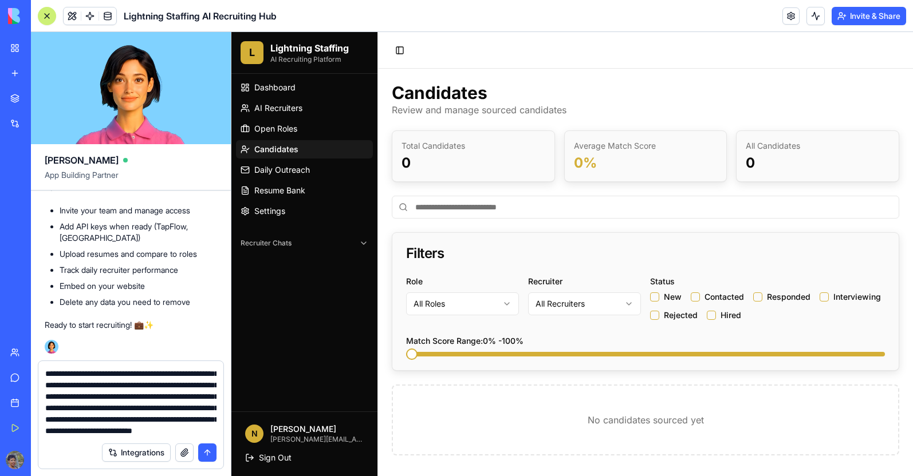
scroll to position [56, 0]
type textarea "**********"
click at [302, 170] on span "Daily Outreach" at bounding box center [282, 169] width 56 height 11
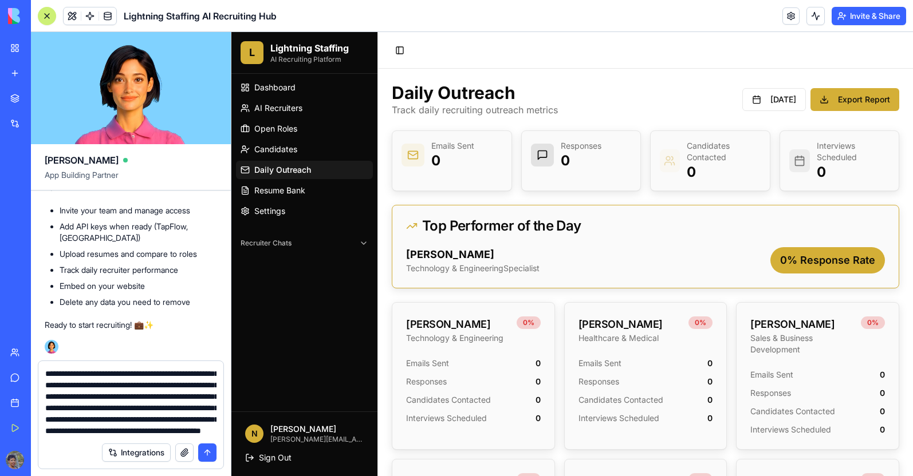
scroll to position [57, 0]
click at [312, 437] on p "[PERSON_NAME][EMAIL_ADDRESS][DOMAIN_NAME]" at bounding box center [316, 439] width 93 height 9
click at [296, 92] on link "Dashboard" at bounding box center [304, 87] width 137 height 18
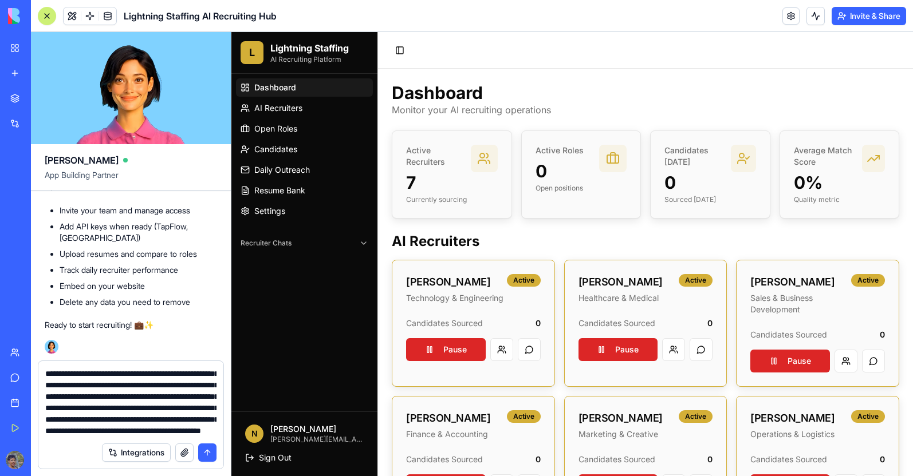
click at [204, 457] on button "submit" at bounding box center [207, 453] width 18 height 18
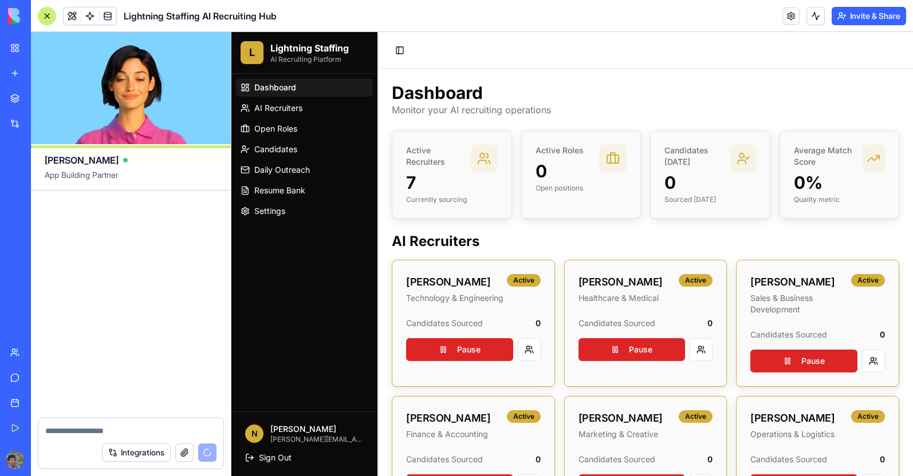
scroll to position [11067, 0]
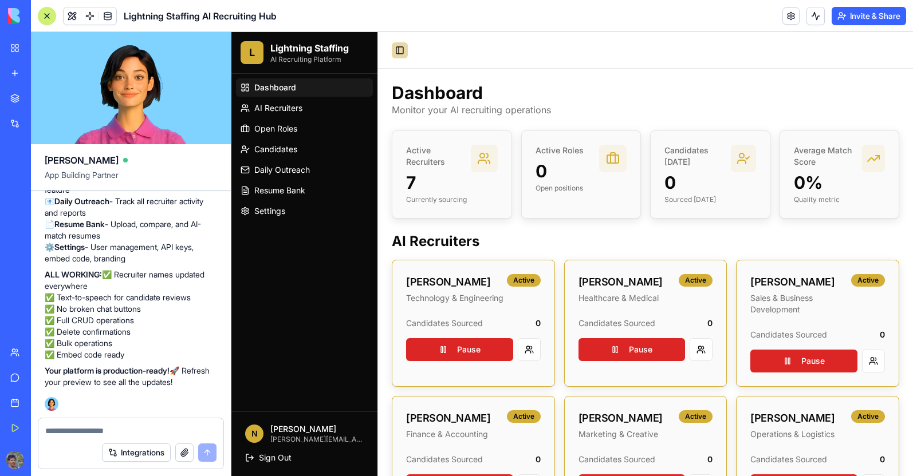
click at [405, 54] on button "Toggle Sidebar" at bounding box center [400, 50] width 16 height 16
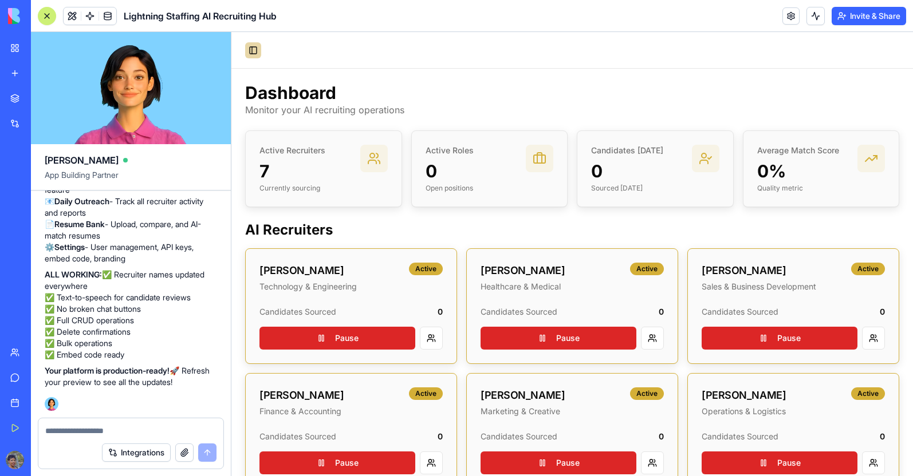
click at [253, 54] on button "Toggle Sidebar" at bounding box center [253, 50] width 16 height 16
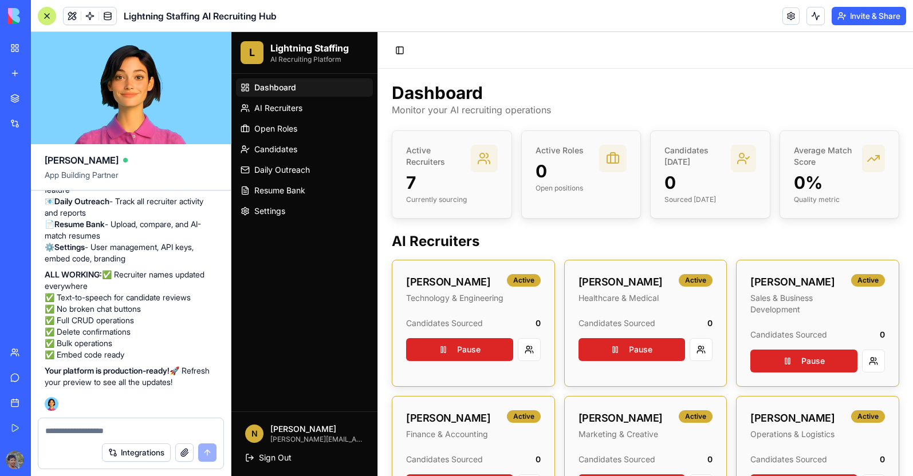
click at [299, 62] on p "AI Recruiting Platform" at bounding box center [309, 59] width 78 height 9
click at [782, 15] on link at bounding box center [790, 15] width 17 height 17
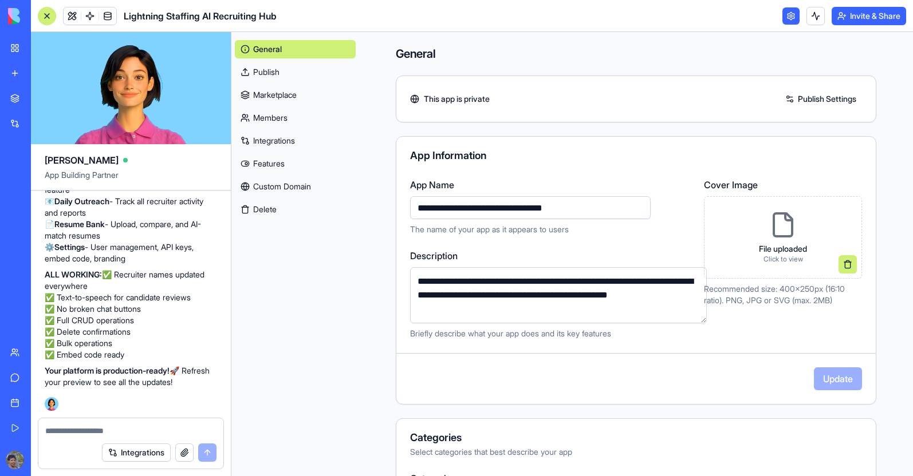
click at [784, 15] on link at bounding box center [790, 15] width 17 height 17
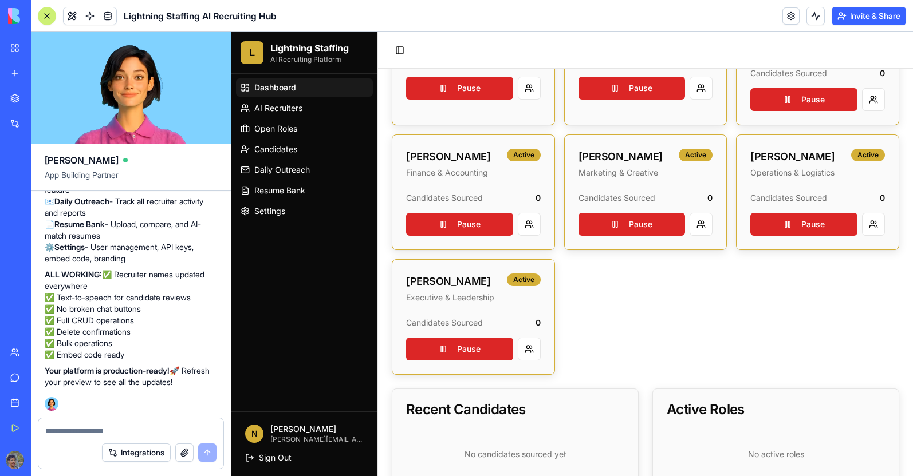
scroll to position [292, 0]
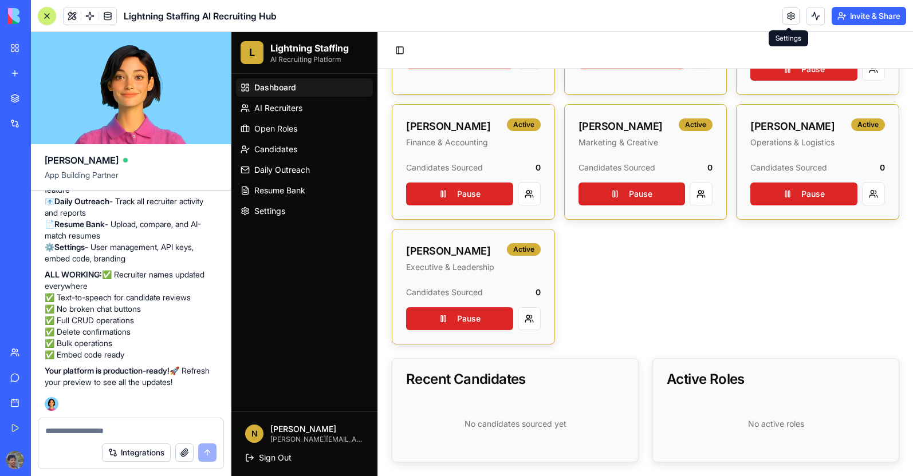
click at [63, 455] on div "Integrations" at bounding box center [130, 453] width 185 height 32
